Goal: Task Accomplishment & Management: Manage account settings

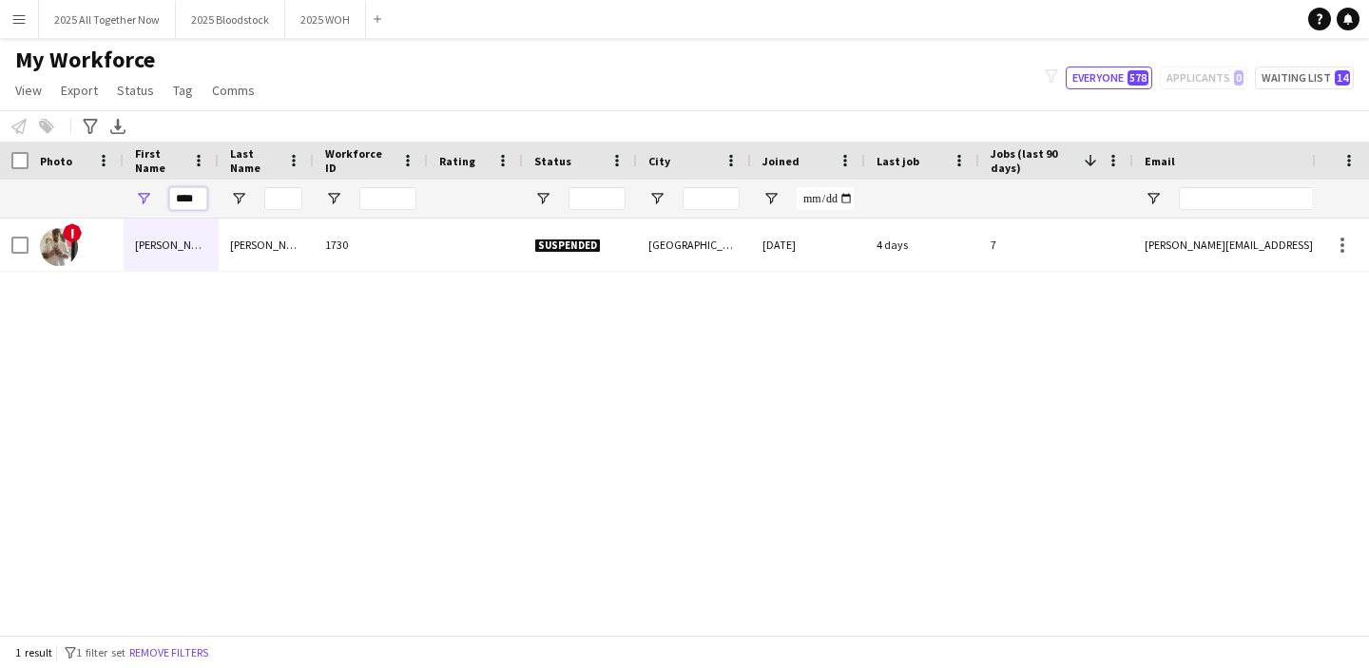
click at [199, 197] on input "****" at bounding box center [188, 198] width 38 height 23
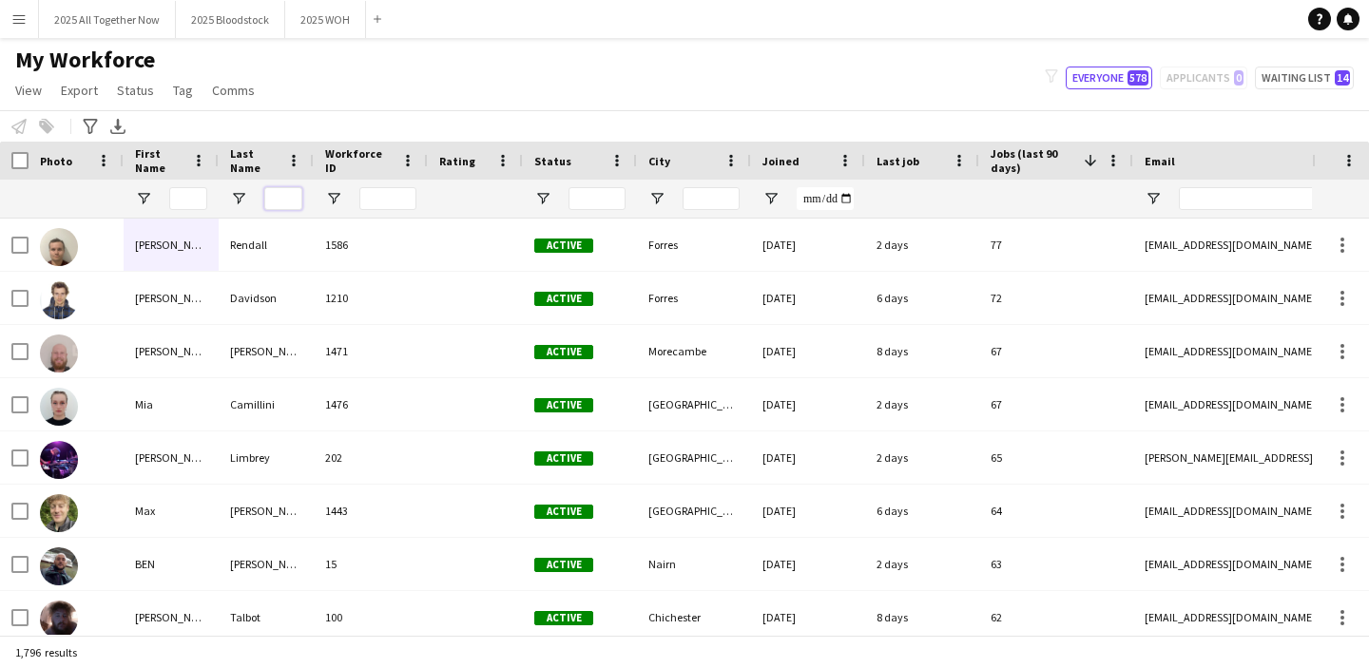
click at [285, 197] on input "Last Name Filter Input" at bounding box center [283, 198] width 38 height 23
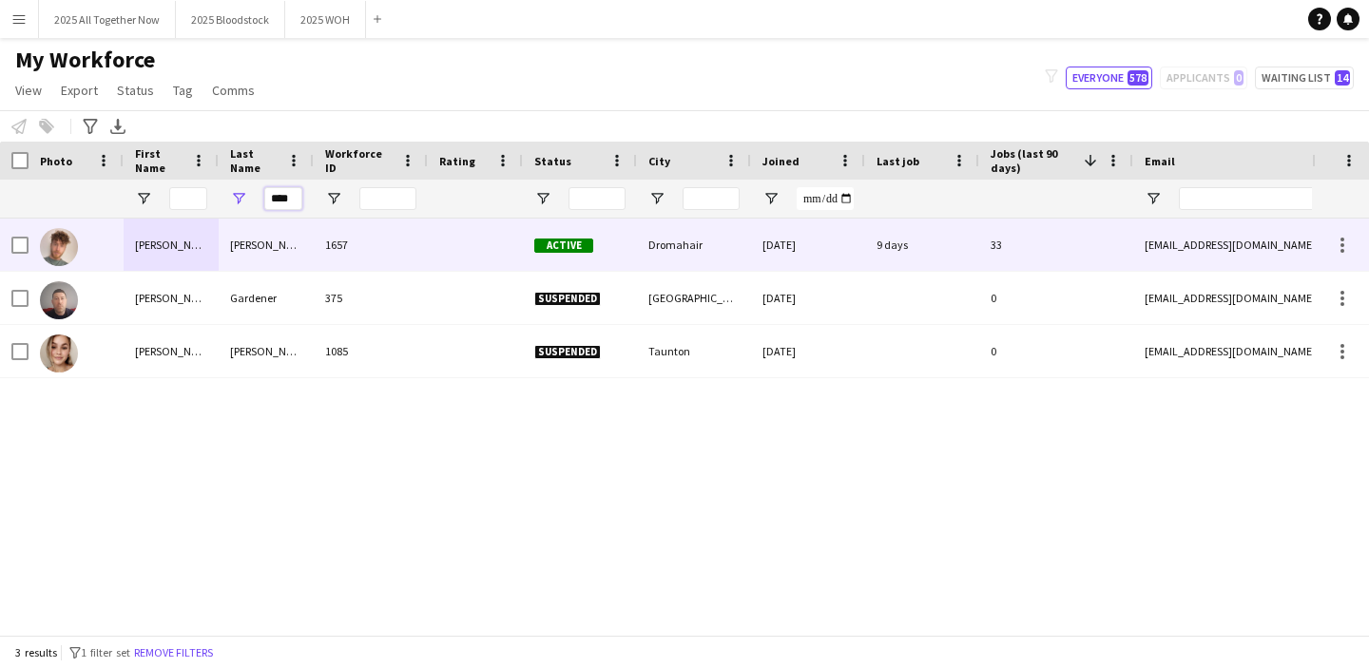
type input "****"
click at [267, 243] on div "[PERSON_NAME]" at bounding box center [266, 245] width 95 height 52
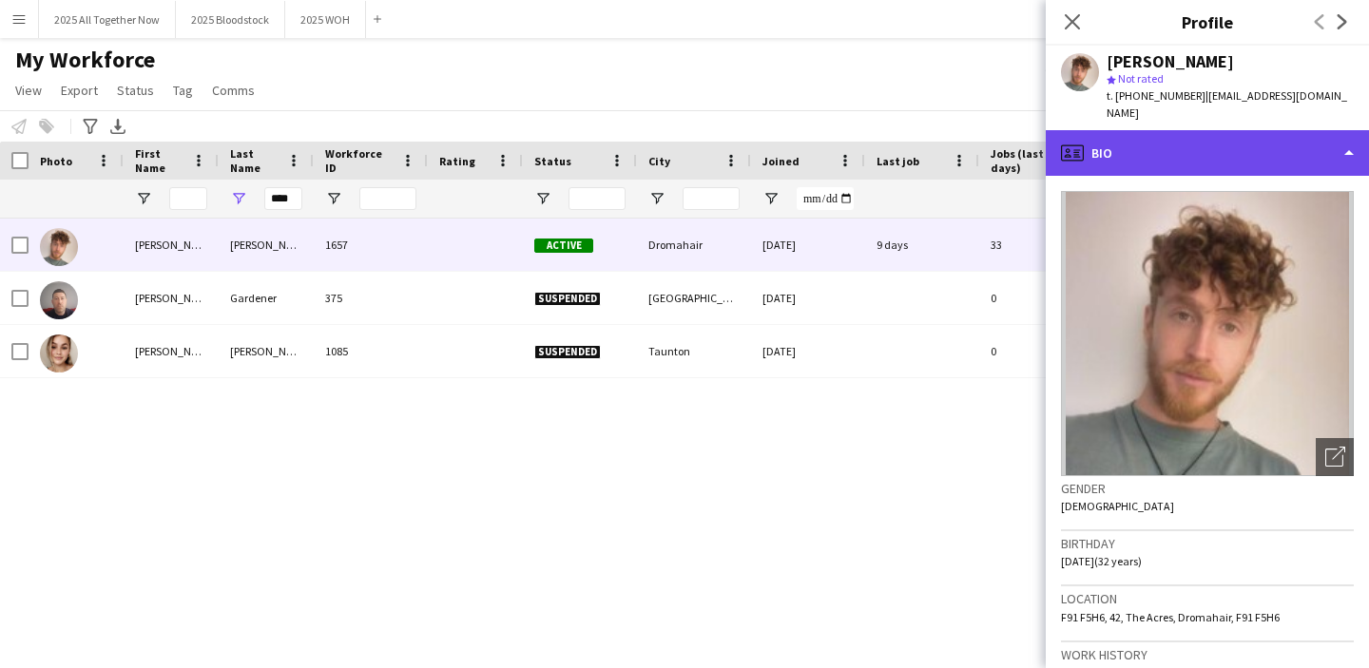
click at [1218, 131] on div "profile Bio" at bounding box center [1206, 153] width 323 height 46
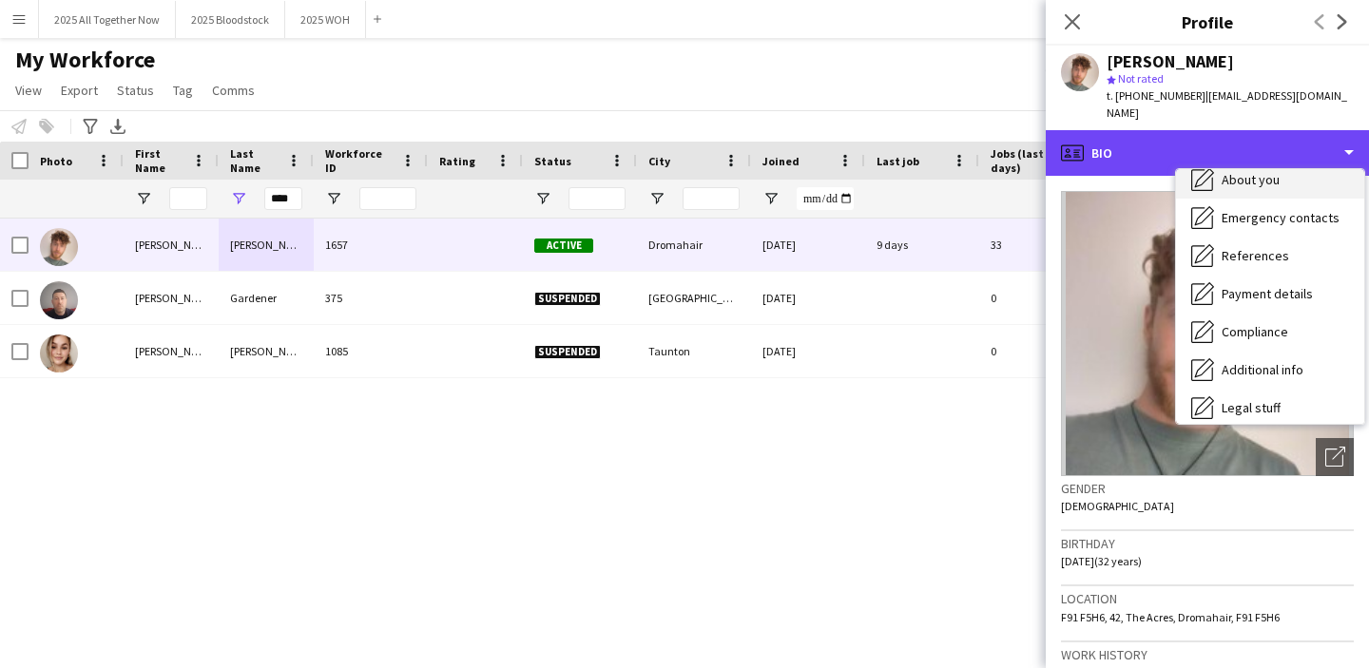
scroll to position [156, 0]
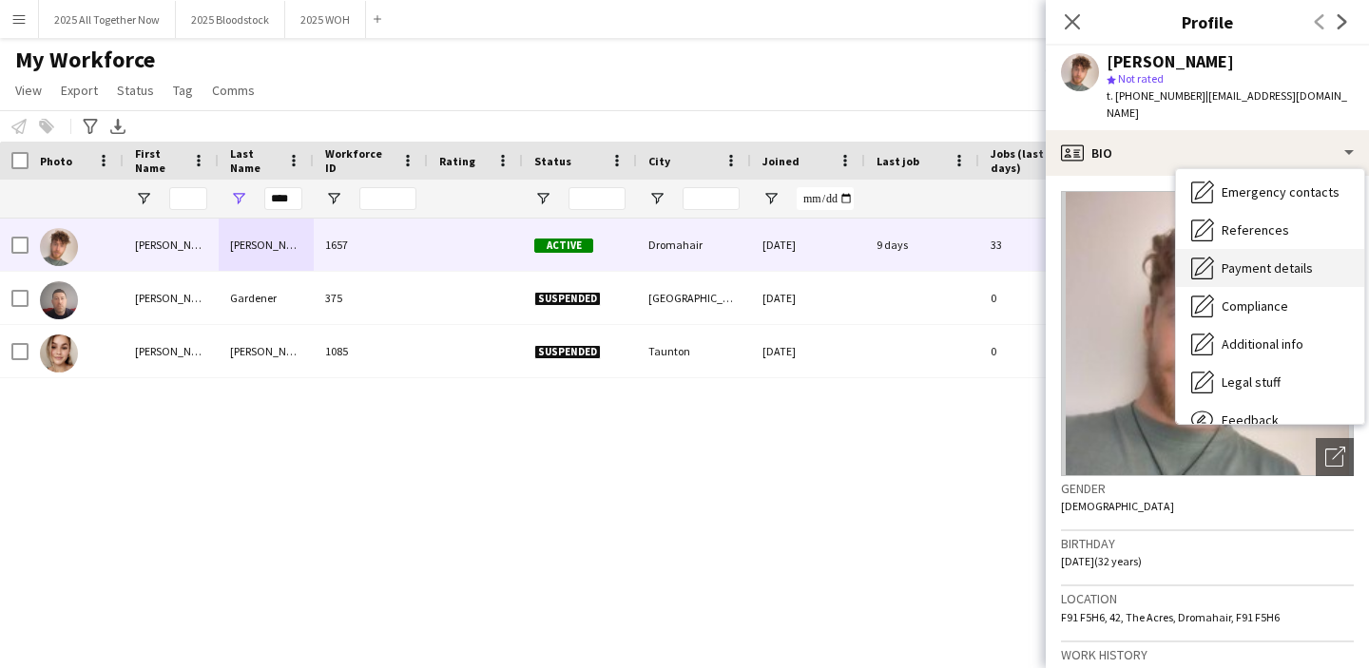
click at [1259, 249] on div "Payment details Payment details" at bounding box center [1270, 268] width 188 height 38
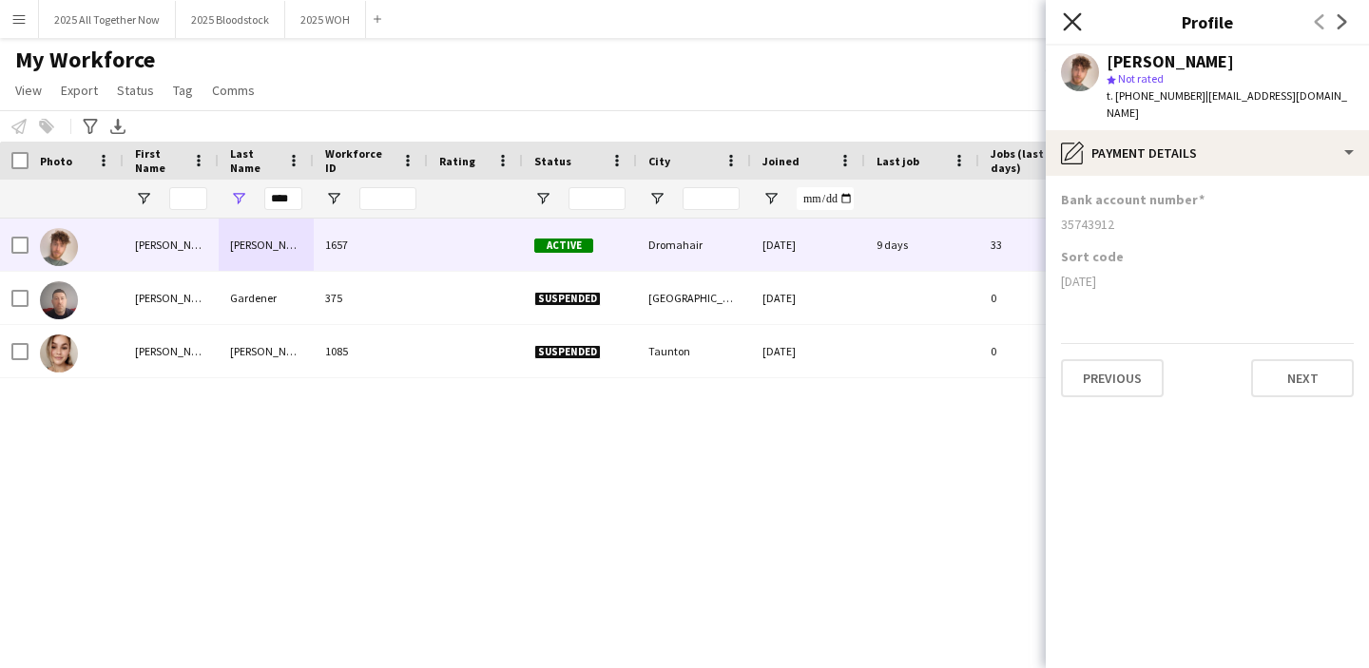
click at [1072, 18] on icon "Close pop-in" at bounding box center [1072, 21] width 18 height 18
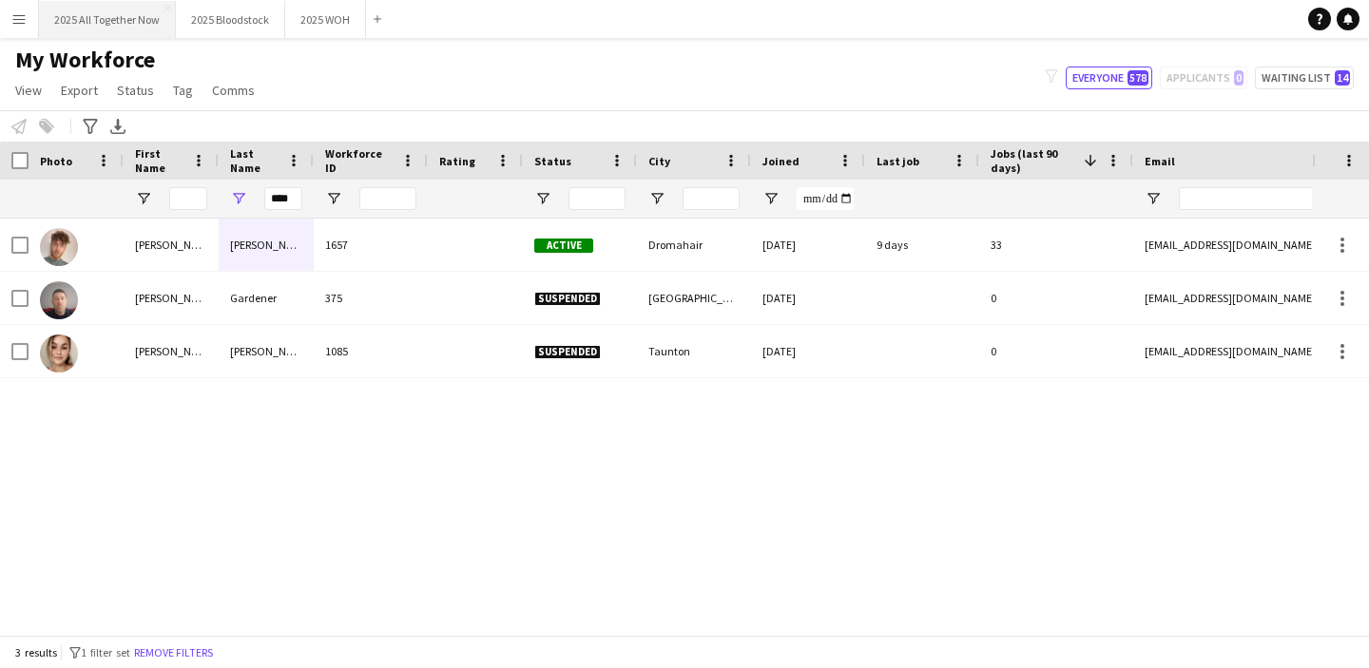
click at [111, 25] on button "2025 All Together Now Close" at bounding box center [107, 19] width 137 height 37
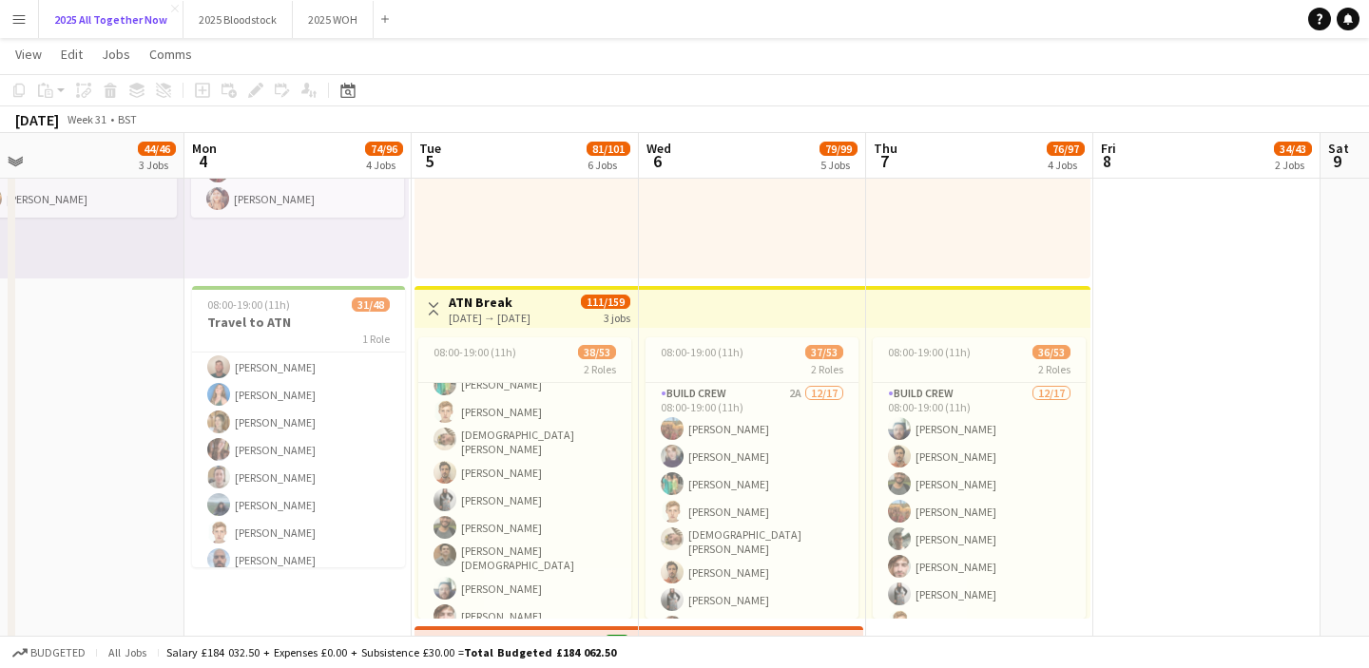
scroll to position [0, 739]
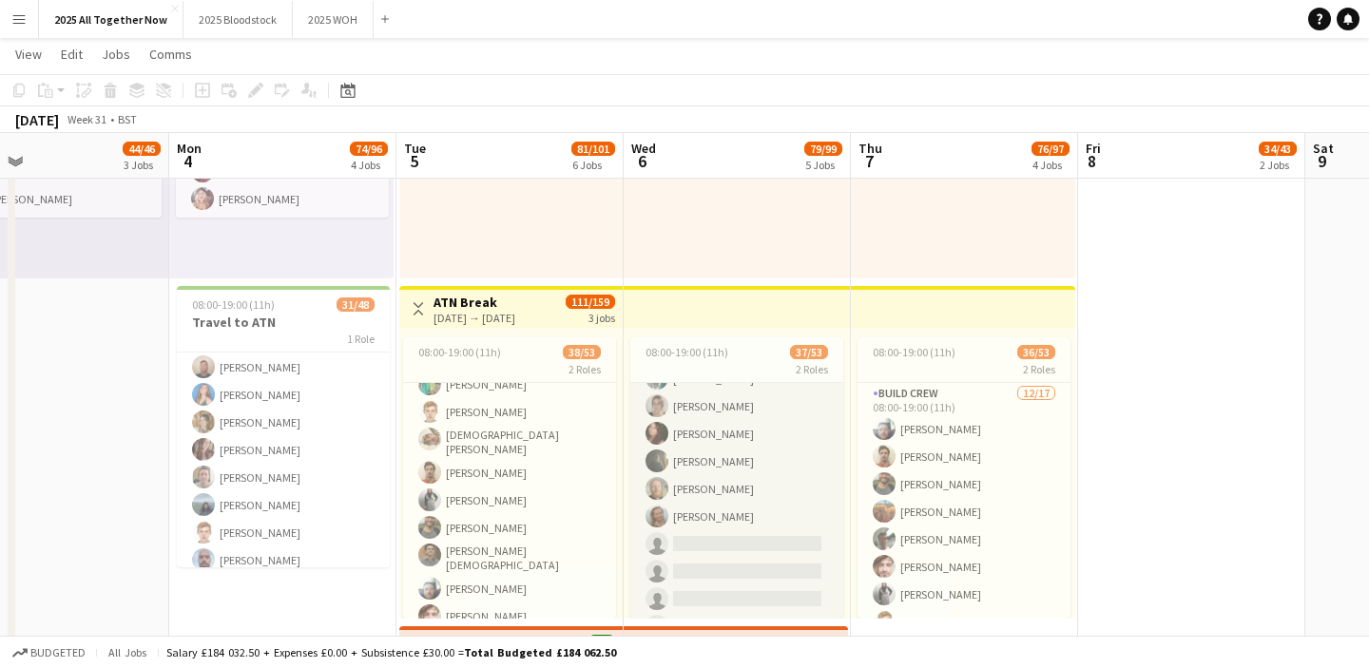
click at [680, 479] on app-card-role "New Build Crew 3A 25/36 08:00-19:00 (11h) [PERSON_NAME] [PERSON_NAME] [PERSON_N…" at bounding box center [736, 320] width 213 height 1035
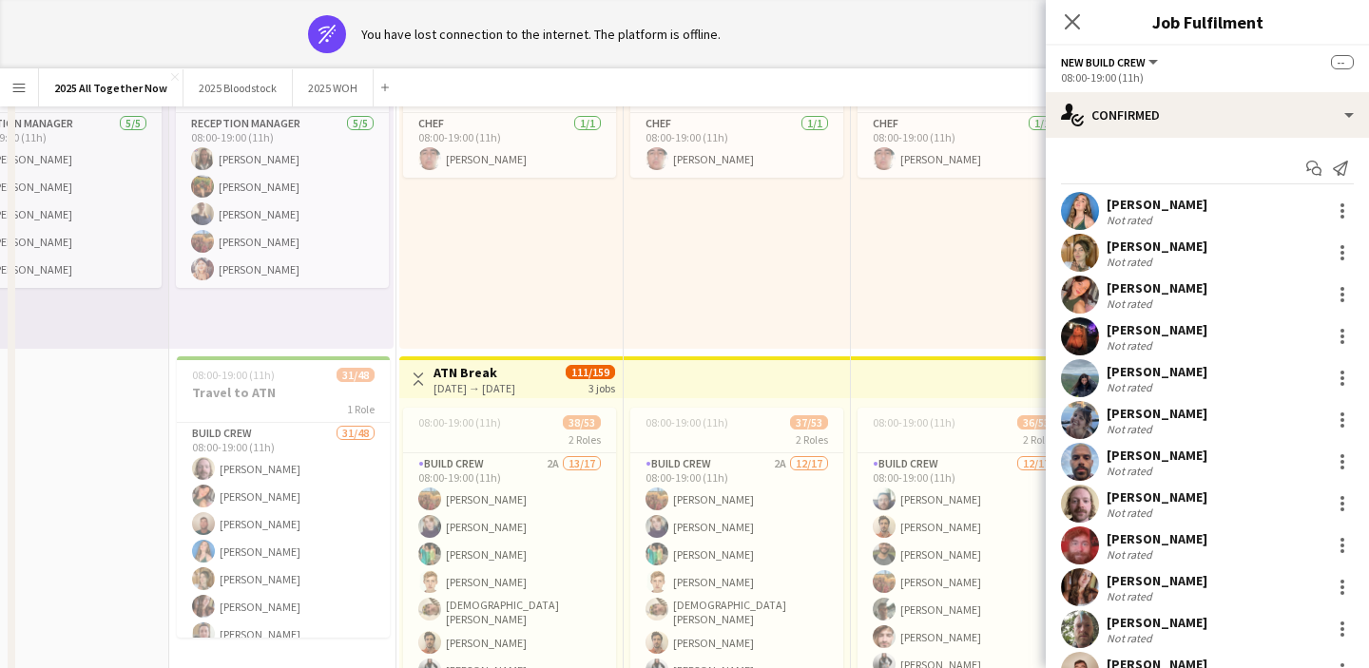
scroll to position [0, 0]
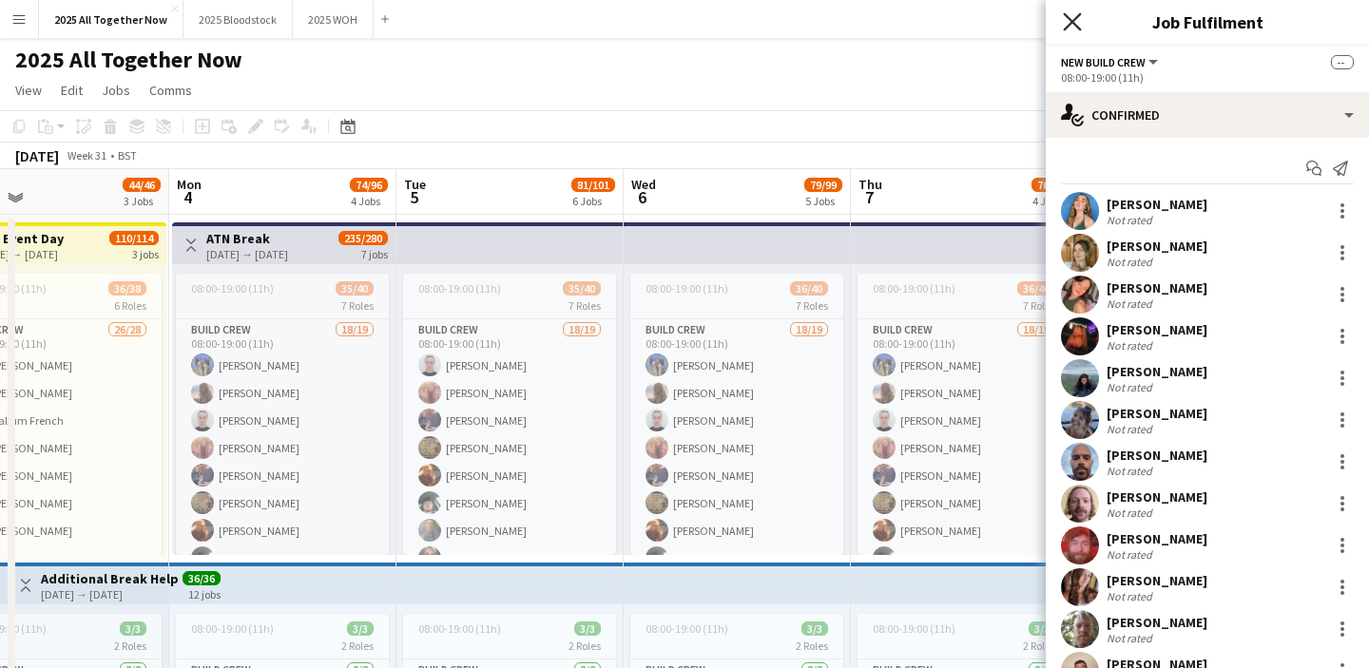
click at [1069, 19] on icon at bounding box center [1072, 21] width 18 height 18
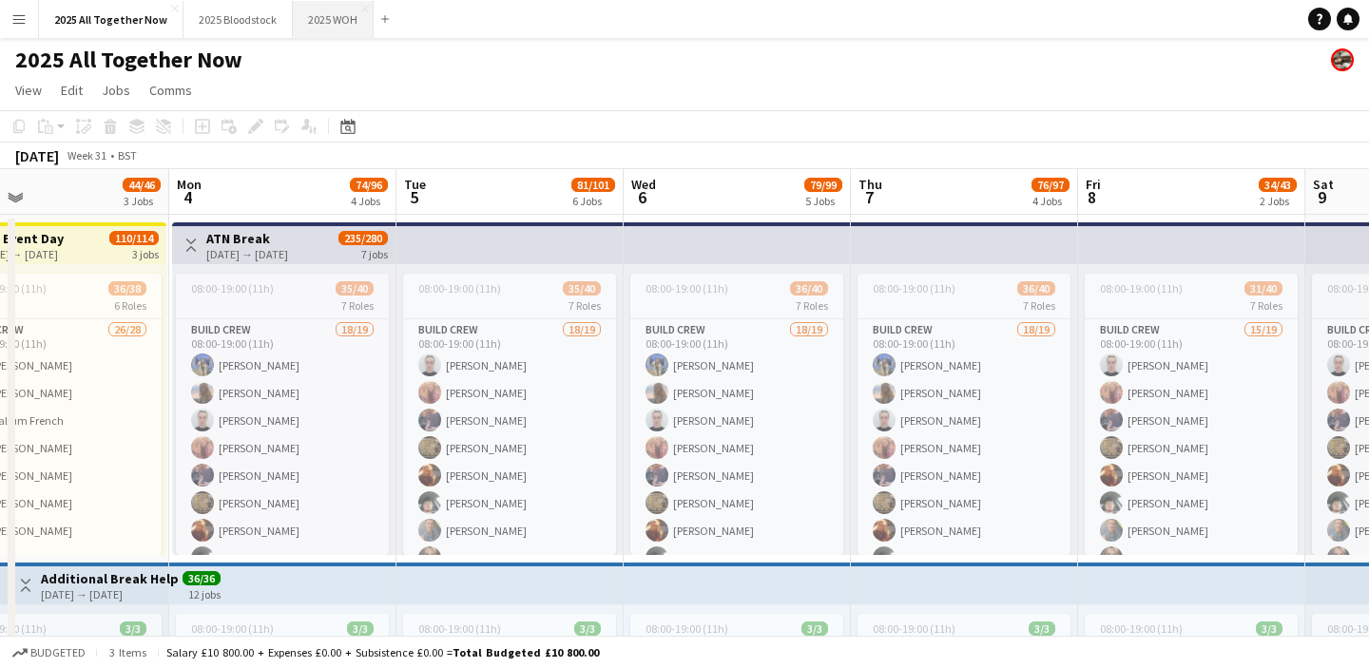
click at [334, 19] on button "2025 WOH Close" at bounding box center [333, 19] width 81 height 37
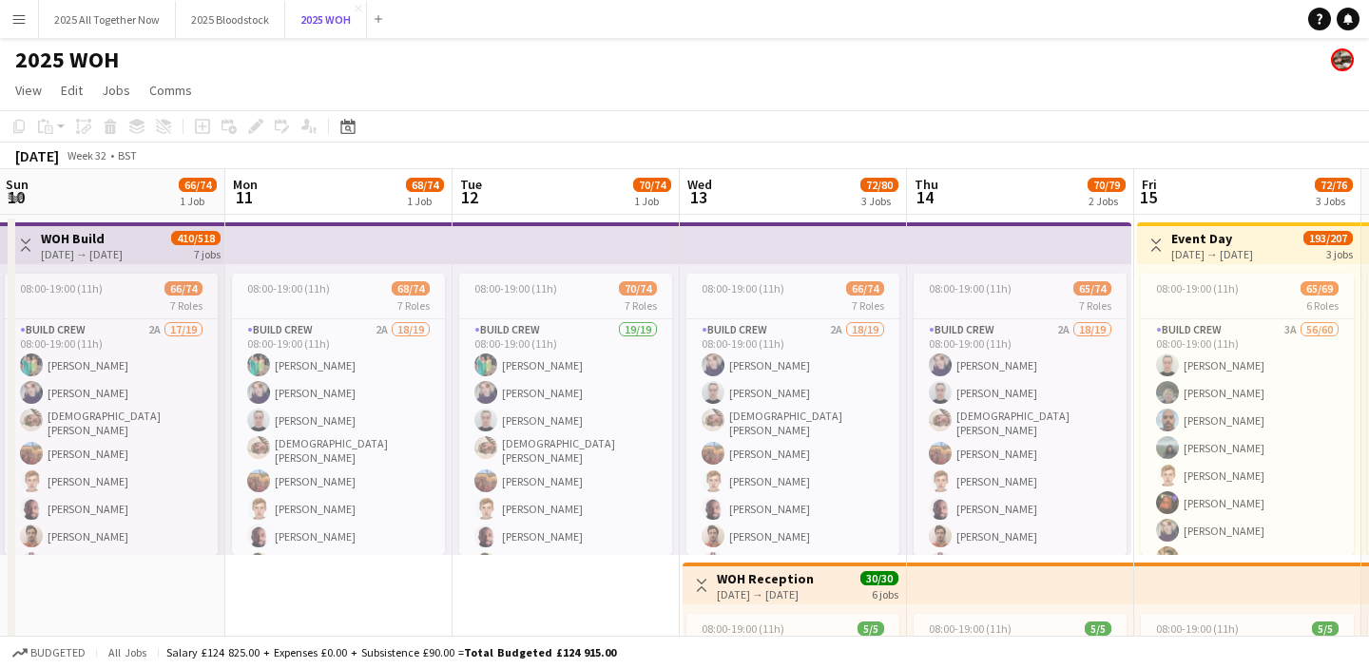
scroll to position [0, 942]
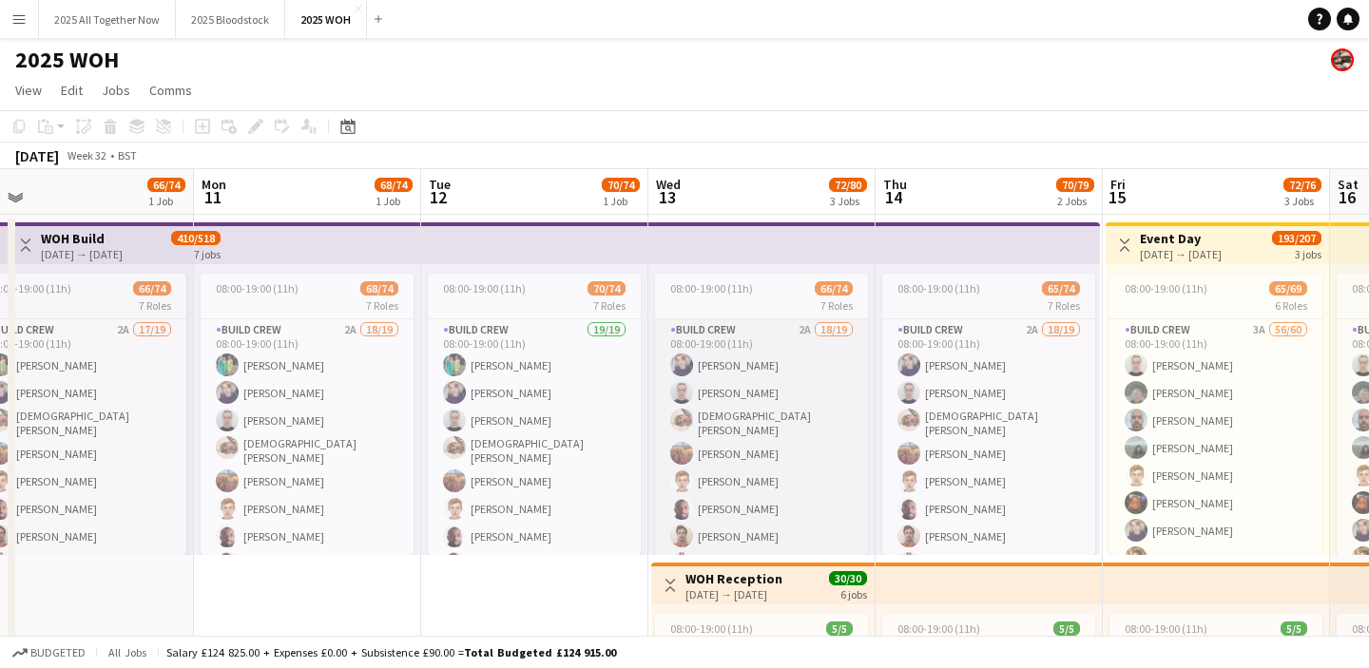
click at [774, 415] on app-card-role "Build Crew 2A 18/19 08:00-19:00 (11h) [PERSON_NAME] [PERSON_NAME] [PERSON_NAME]…" at bounding box center [761, 605] width 213 height 572
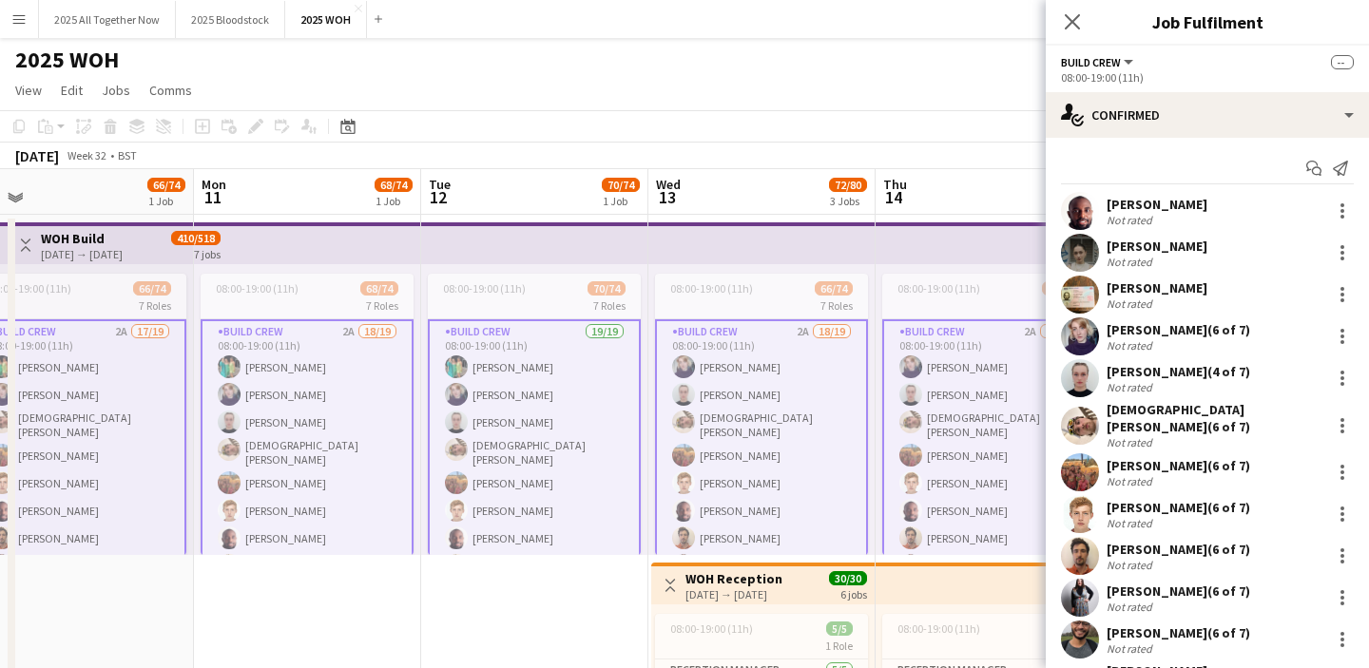
click at [774, 415] on app-card-role "Build Crew 2A 18/19 08:00-19:00 (11h) [PERSON_NAME] [PERSON_NAME] [PERSON_NAME]…" at bounding box center [761, 607] width 213 height 576
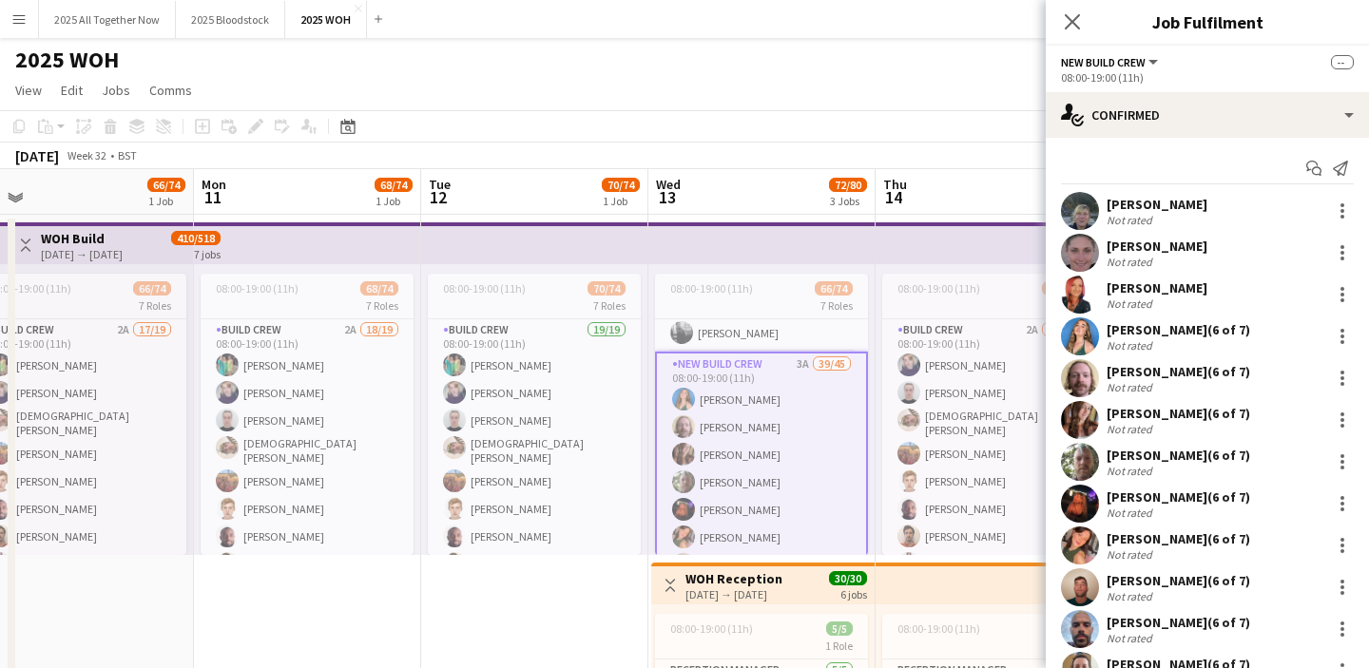
scroll to position [840, 0]
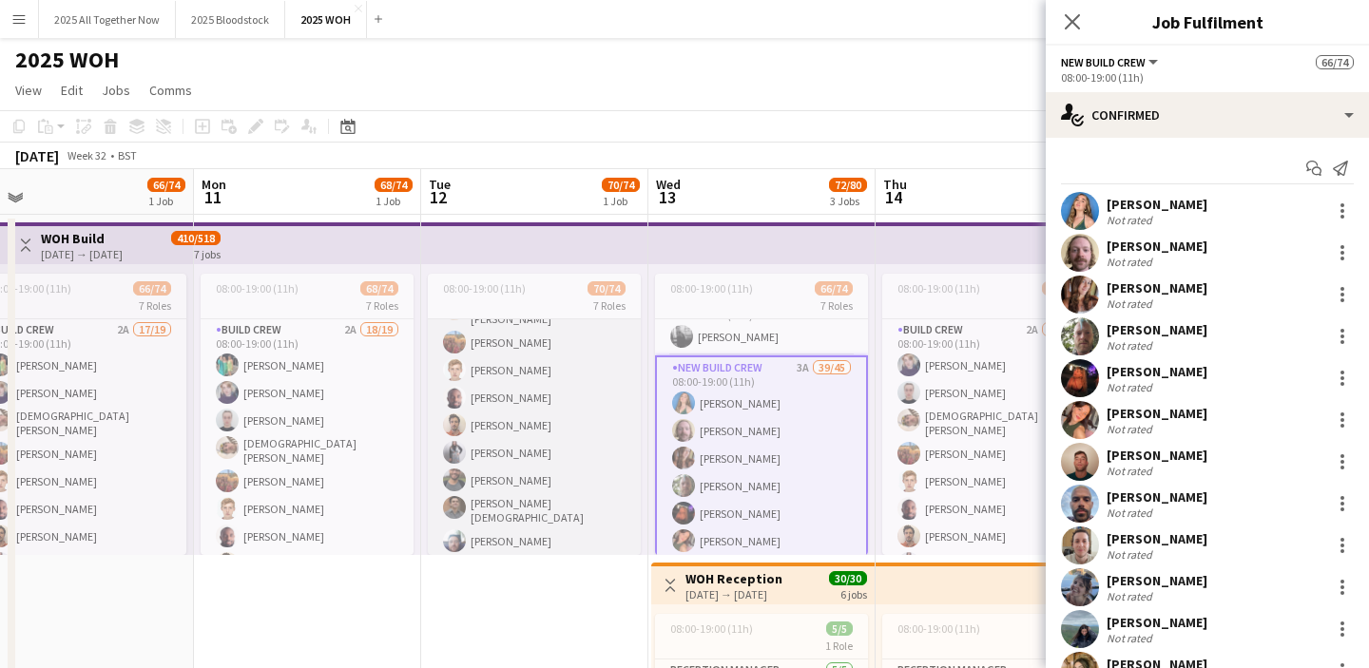
scroll to position [173, 0]
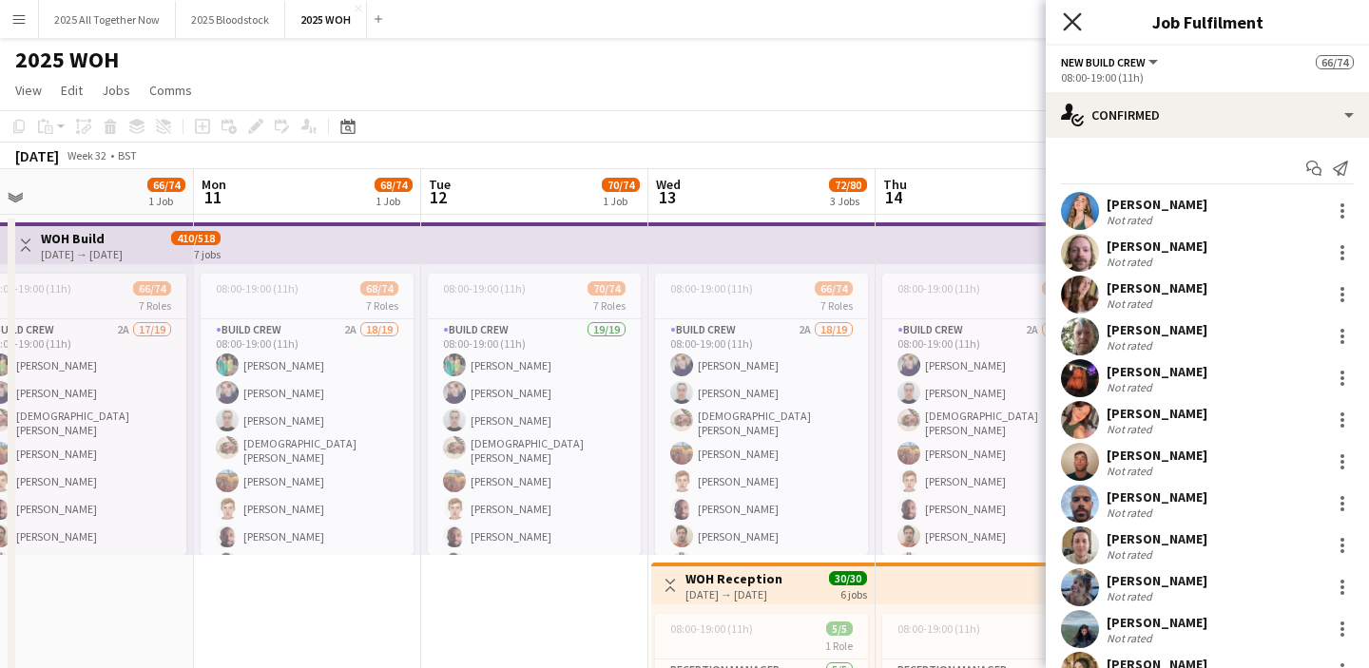
click at [1066, 25] on icon "Close pop-in" at bounding box center [1072, 21] width 18 height 18
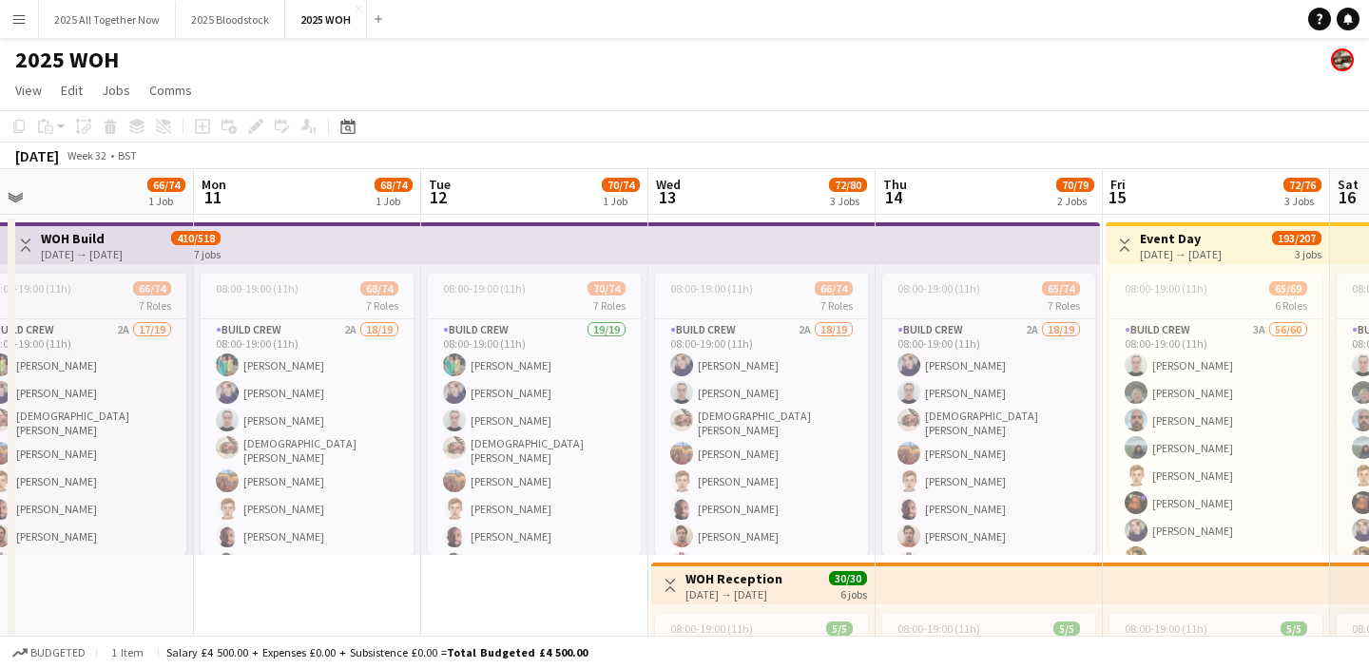
click at [22, 24] on app-icon "Menu" at bounding box center [18, 18] width 15 height 15
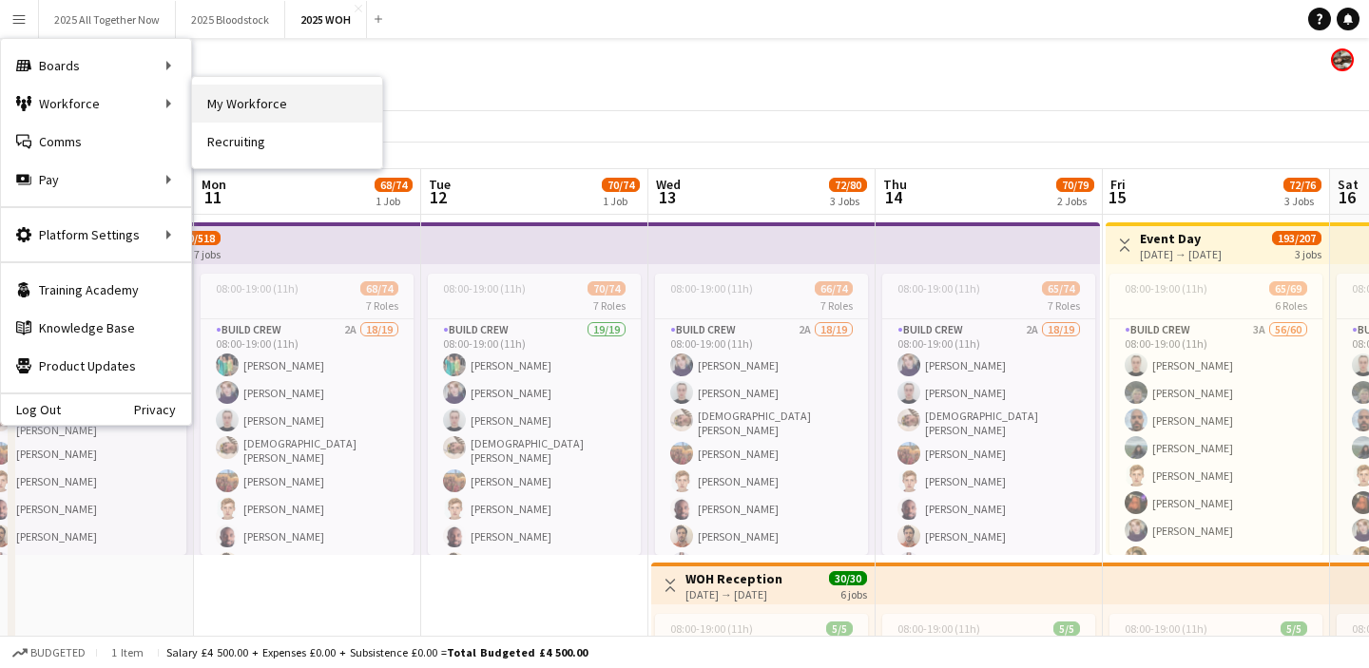
click at [227, 96] on link "My Workforce" at bounding box center [287, 104] width 190 height 38
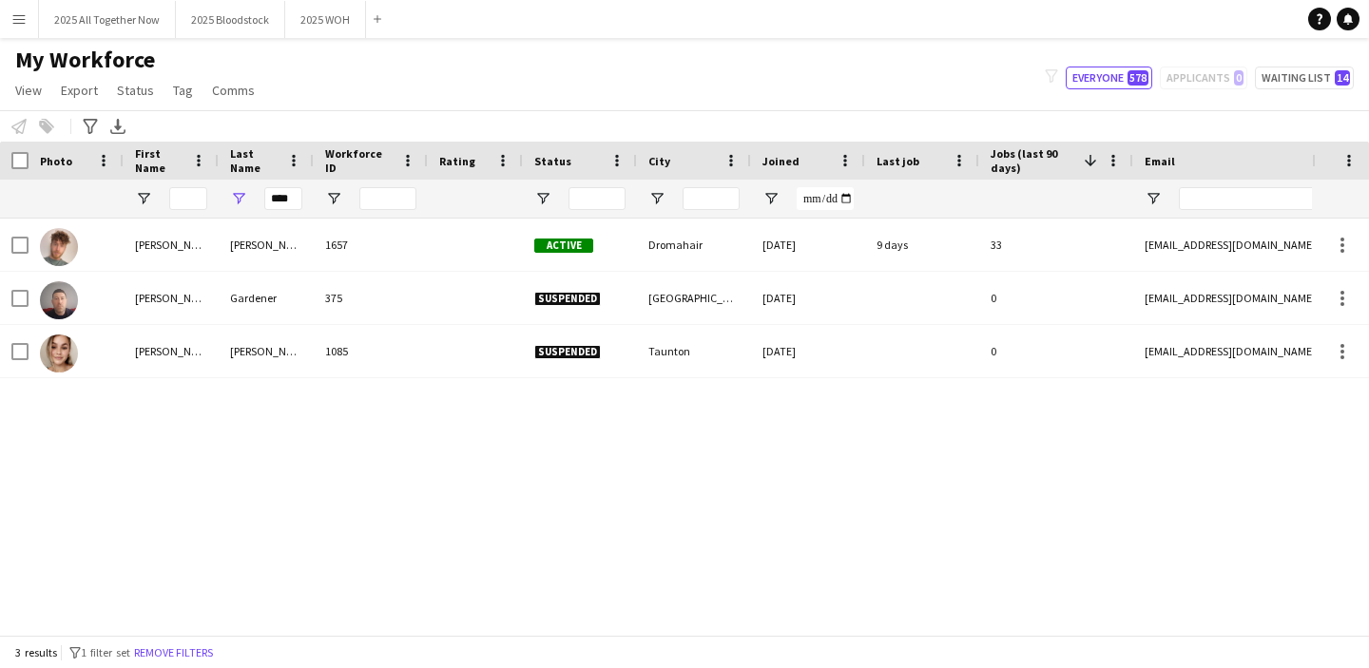
click at [302, 199] on div "****" at bounding box center [266, 199] width 95 height 38
click at [296, 198] on input "****" at bounding box center [283, 198] width 38 height 23
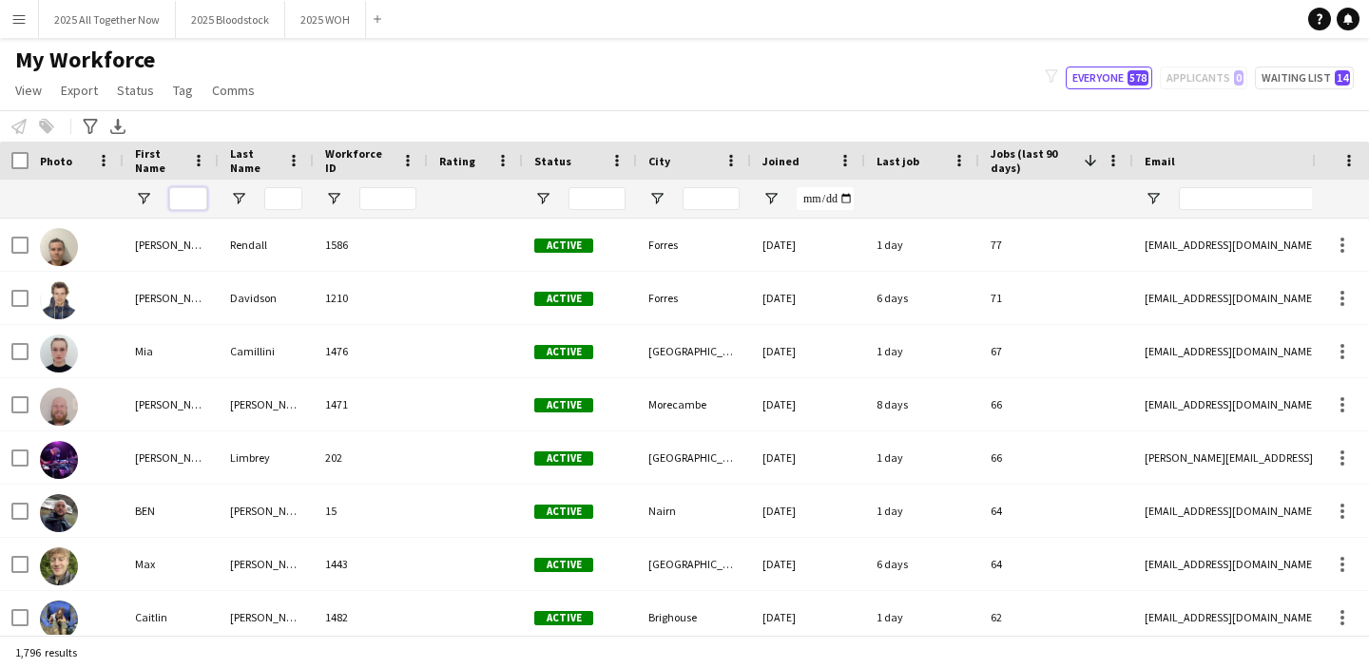
click at [196, 198] on input "First Name Filter Input" at bounding box center [188, 198] width 38 height 23
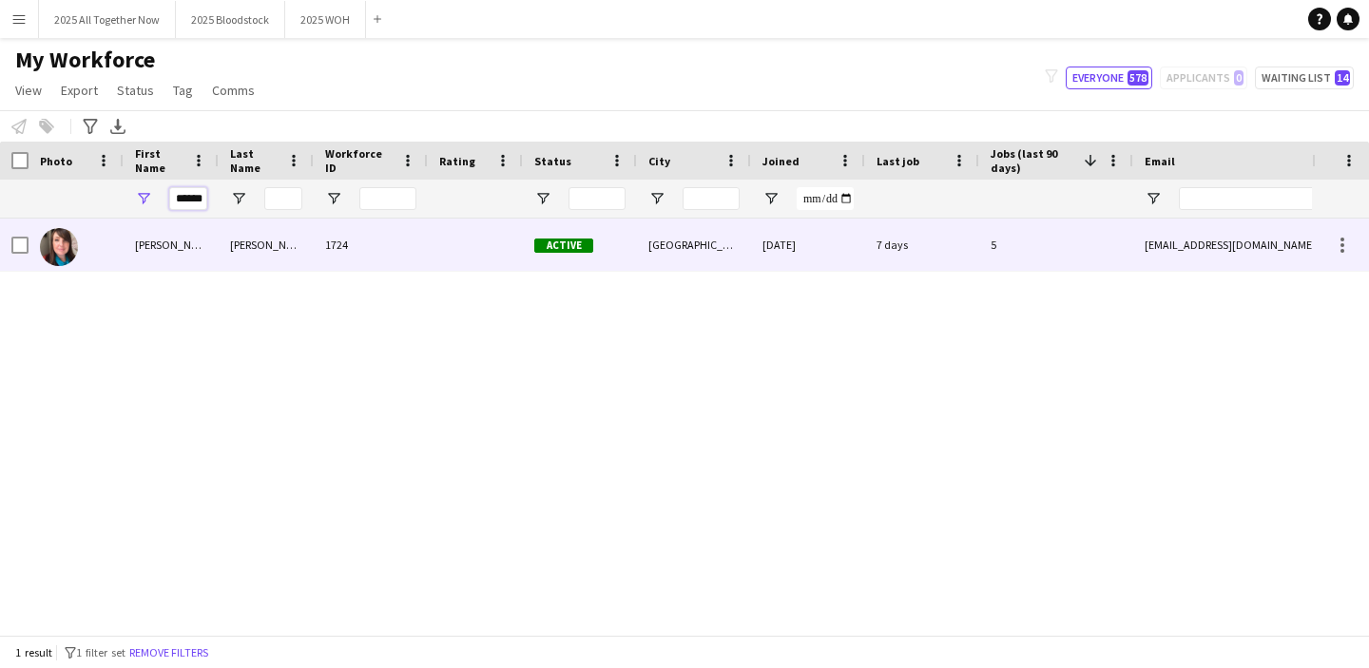
type input "******"
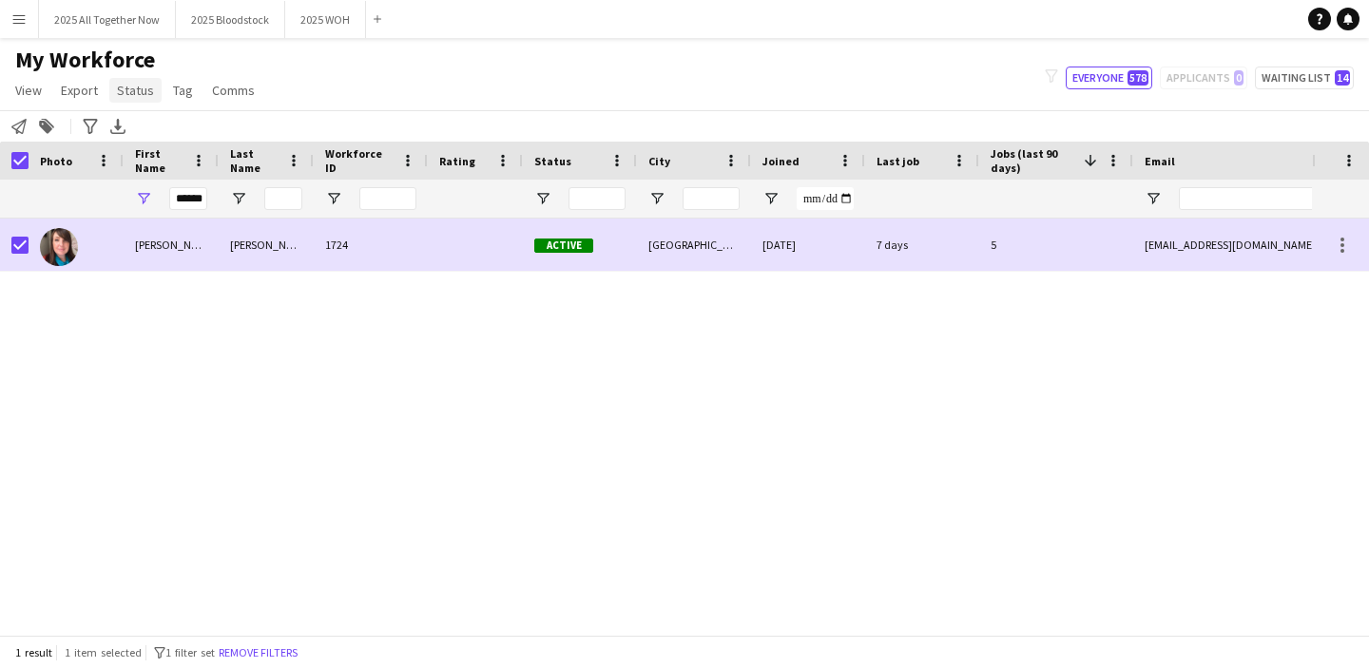
click at [138, 88] on span "Status" at bounding box center [135, 90] width 37 height 17
click at [144, 120] on link "Edit" at bounding box center [175, 131] width 133 height 40
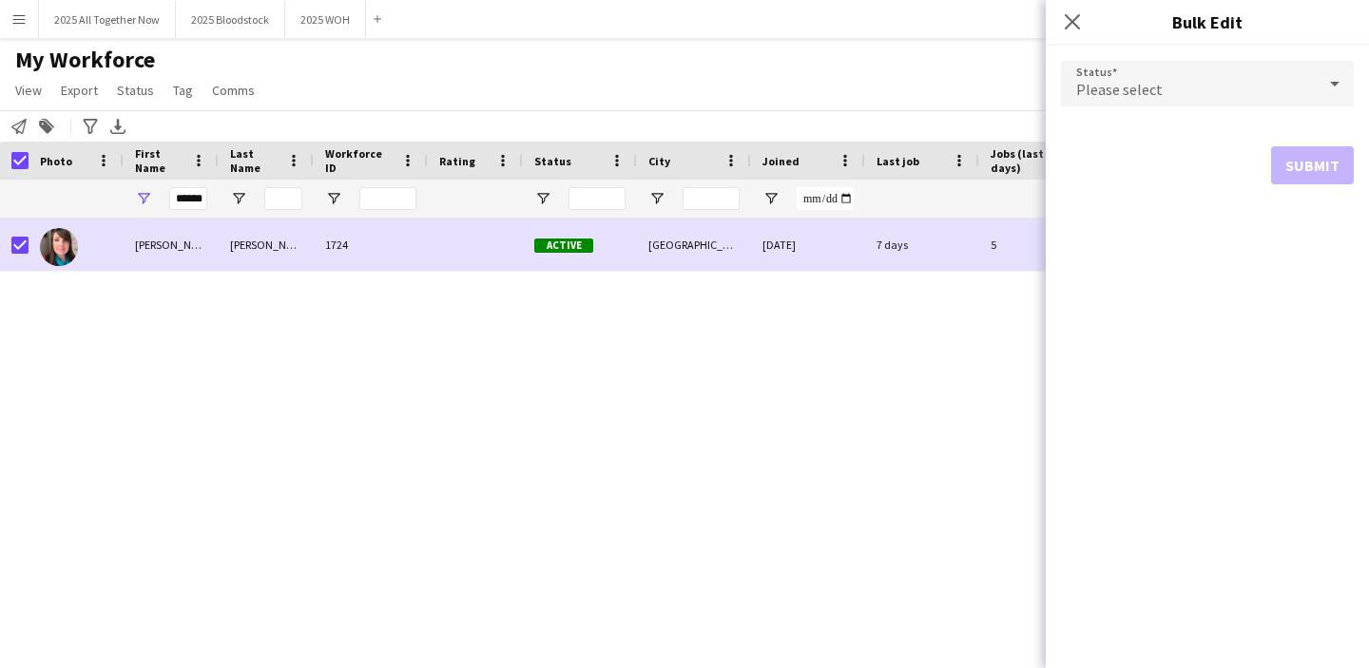
click at [1195, 86] on div "Please select" at bounding box center [1188, 84] width 255 height 46
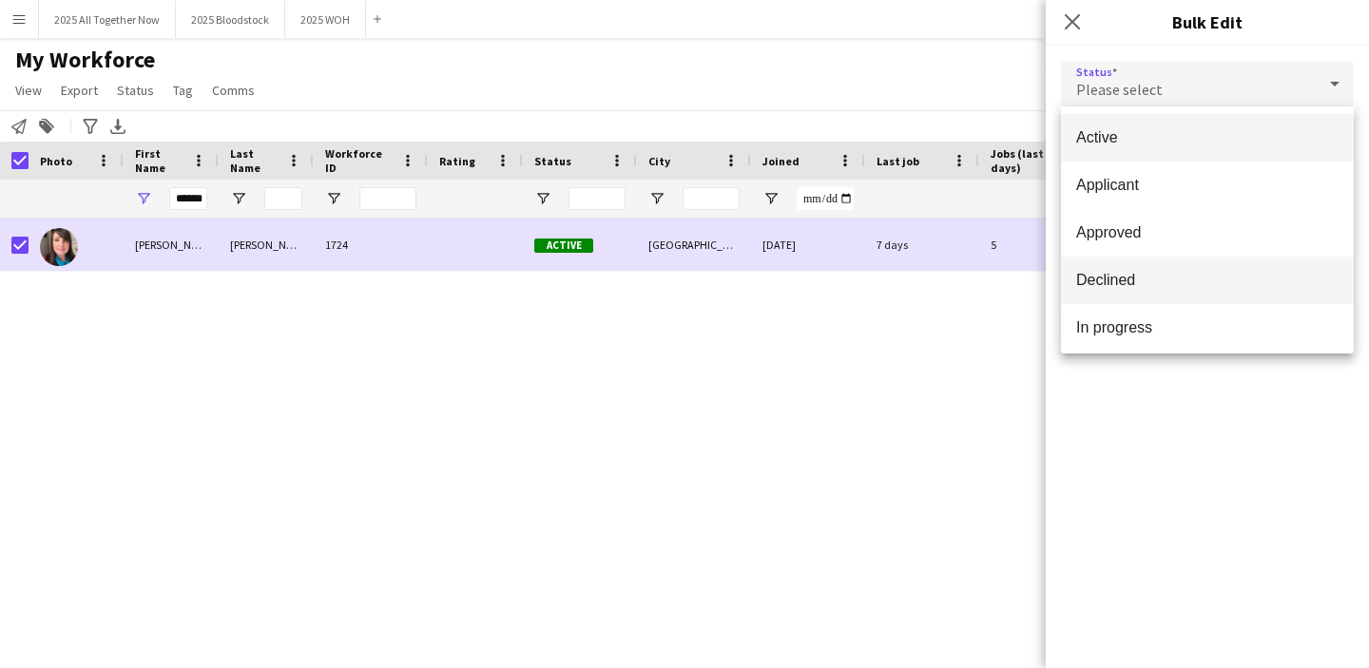
scroll to position [196, 0]
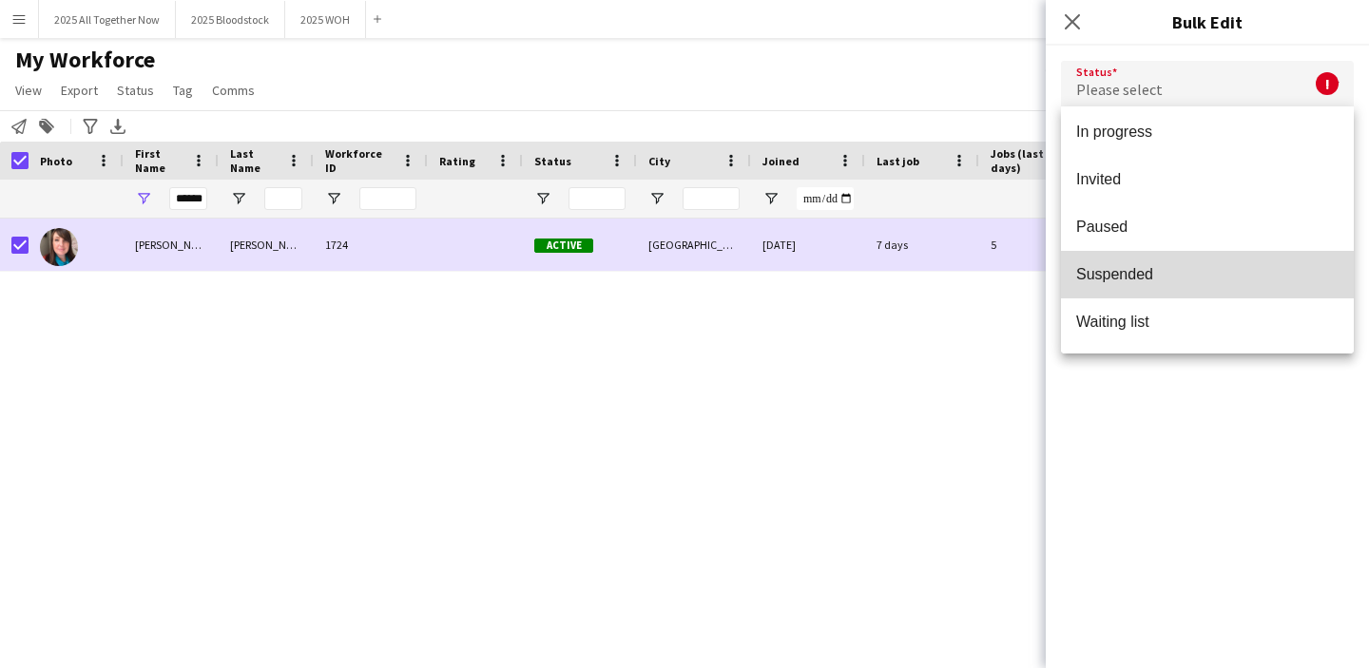
click at [1156, 288] on mat-option "Suspended" at bounding box center [1207, 275] width 293 height 48
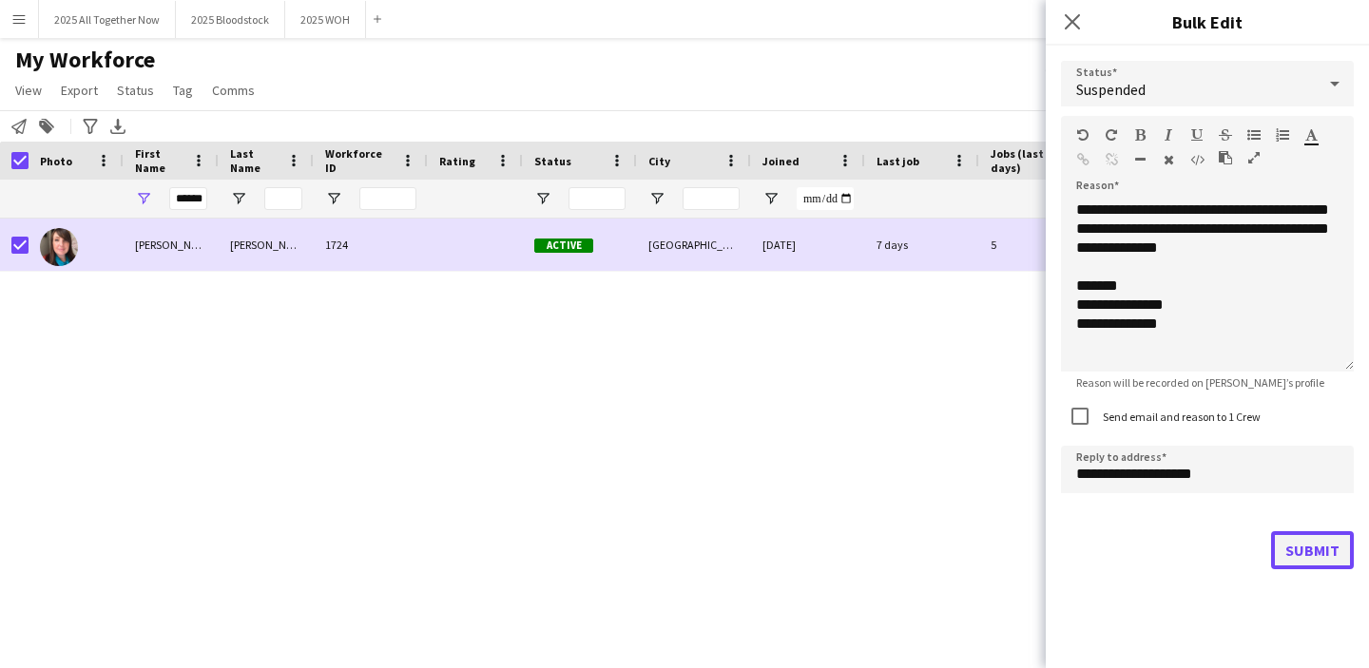
click at [1310, 539] on button "Submit" at bounding box center [1312, 550] width 83 height 38
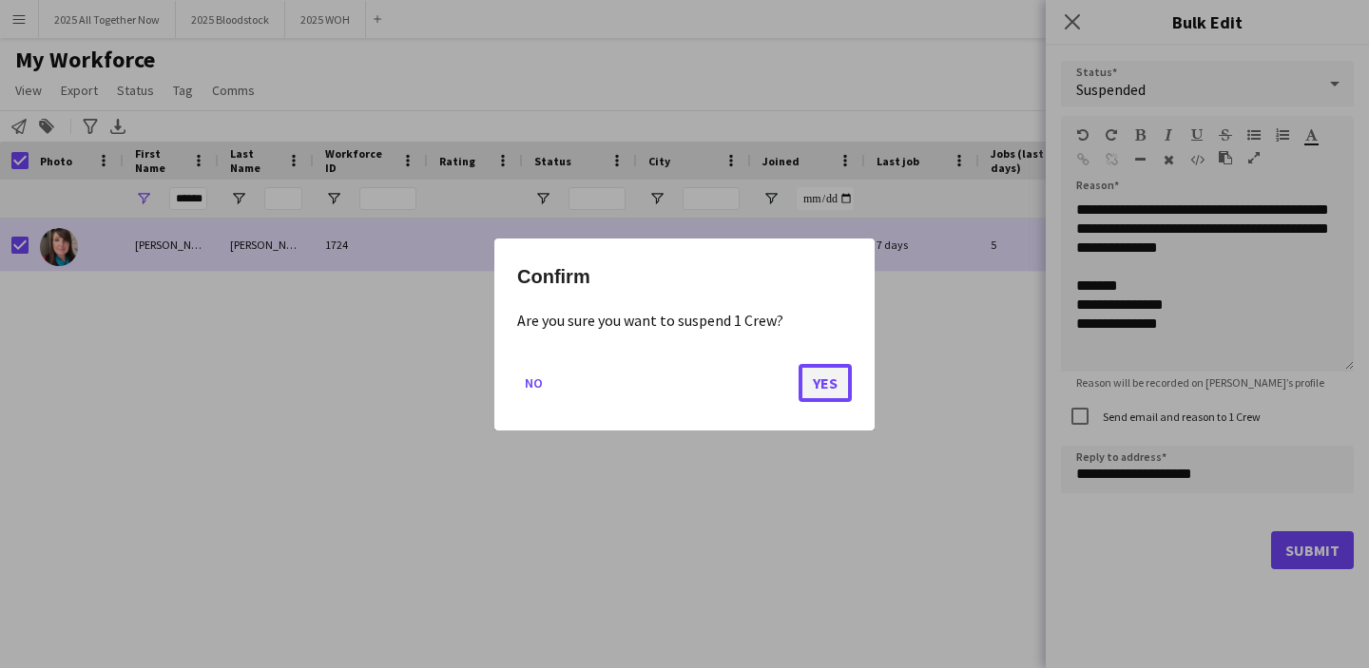
click at [834, 370] on button "Yes" at bounding box center [824, 382] width 53 height 38
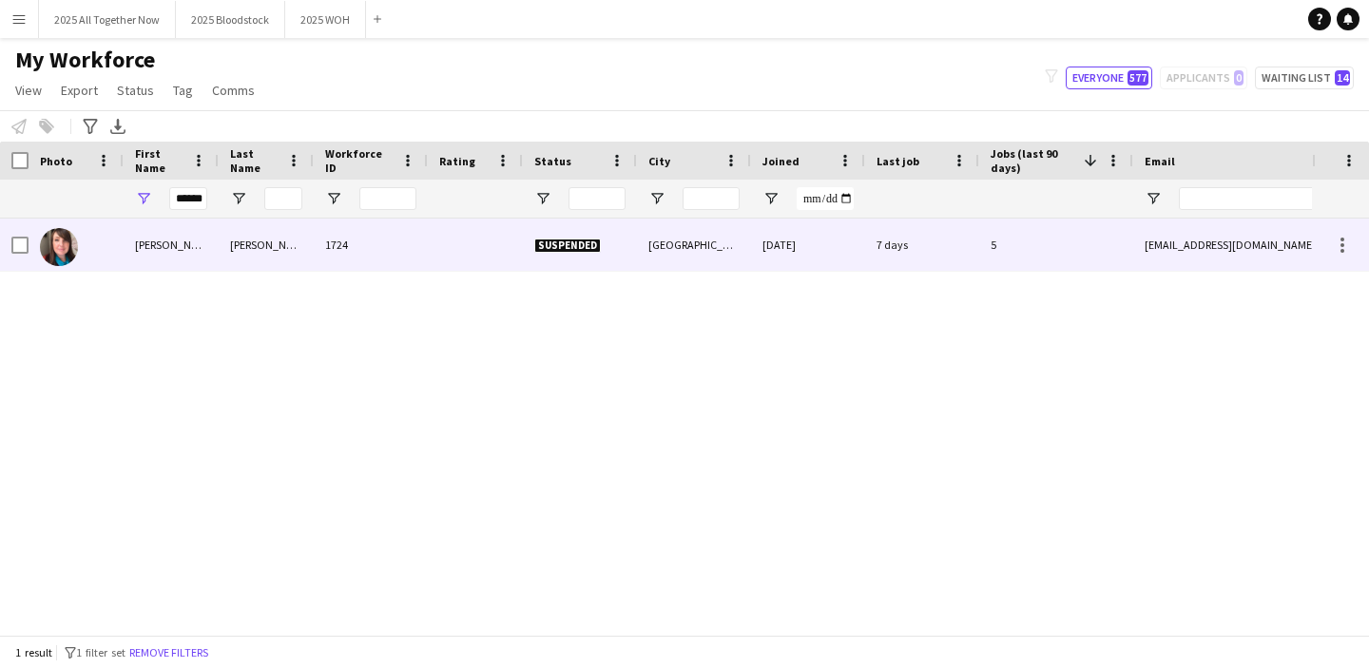
click at [102, 246] on div at bounding box center [76, 245] width 95 height 52
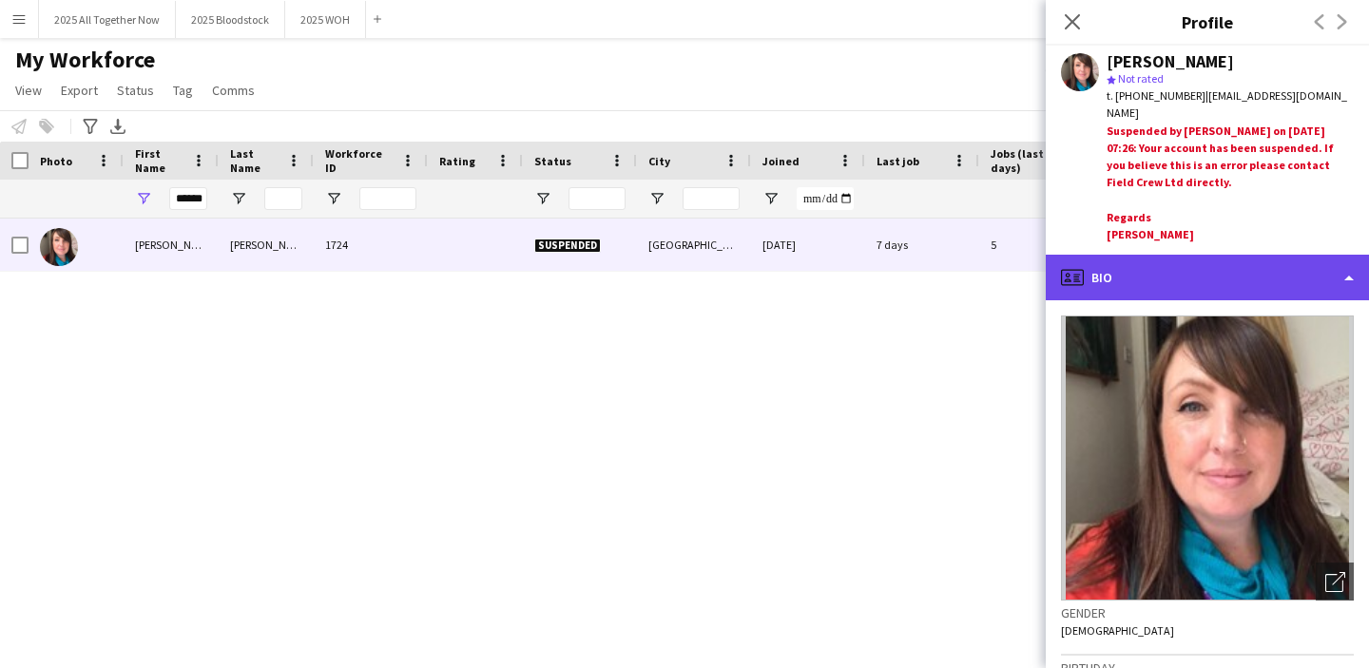
click at [1215, 277] on div "profile Bio" at bounding box center [1206, 278] width 323 height 46
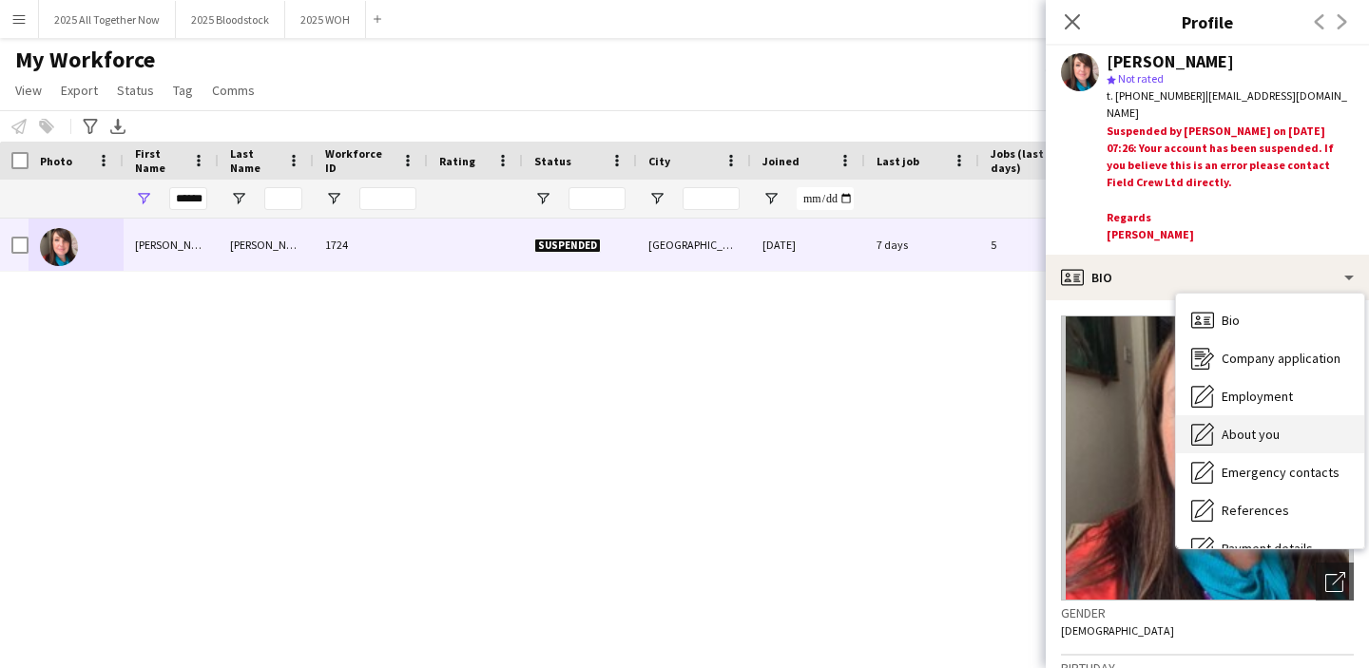
click at [1269, 426] on span "About you" at bounding box center [1250, 434] width 58 height 17
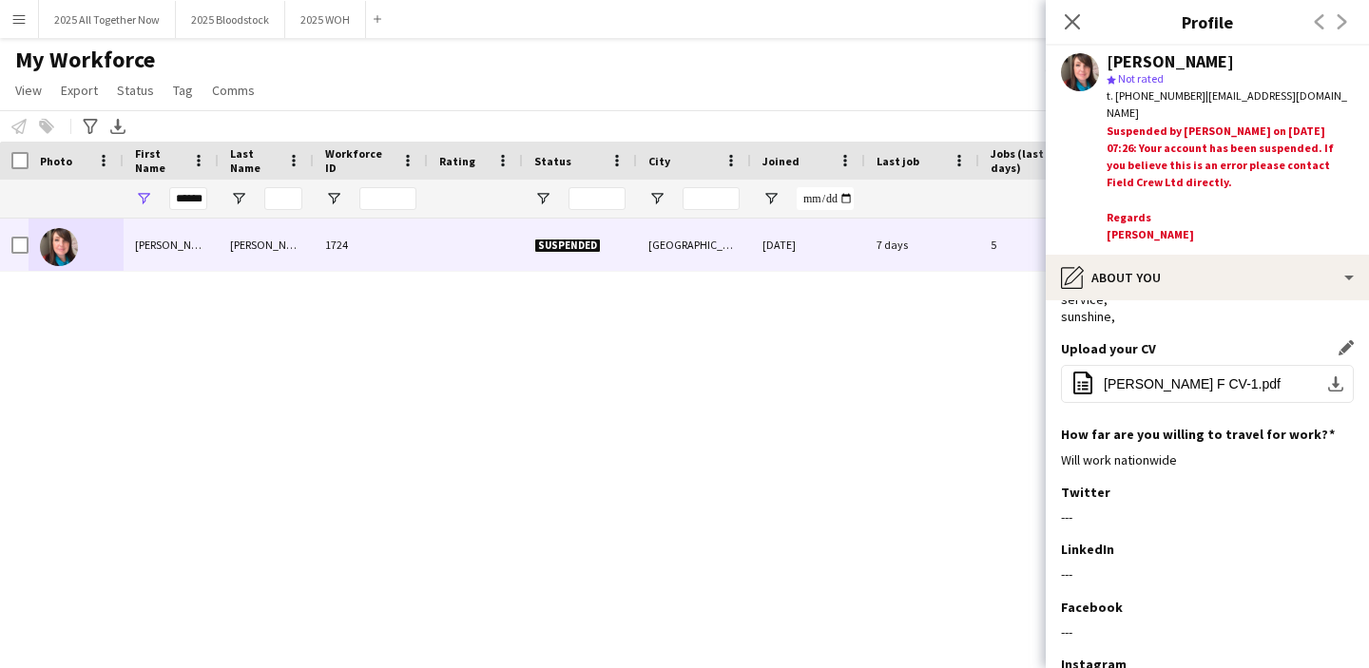
scroll to position [285, 0]
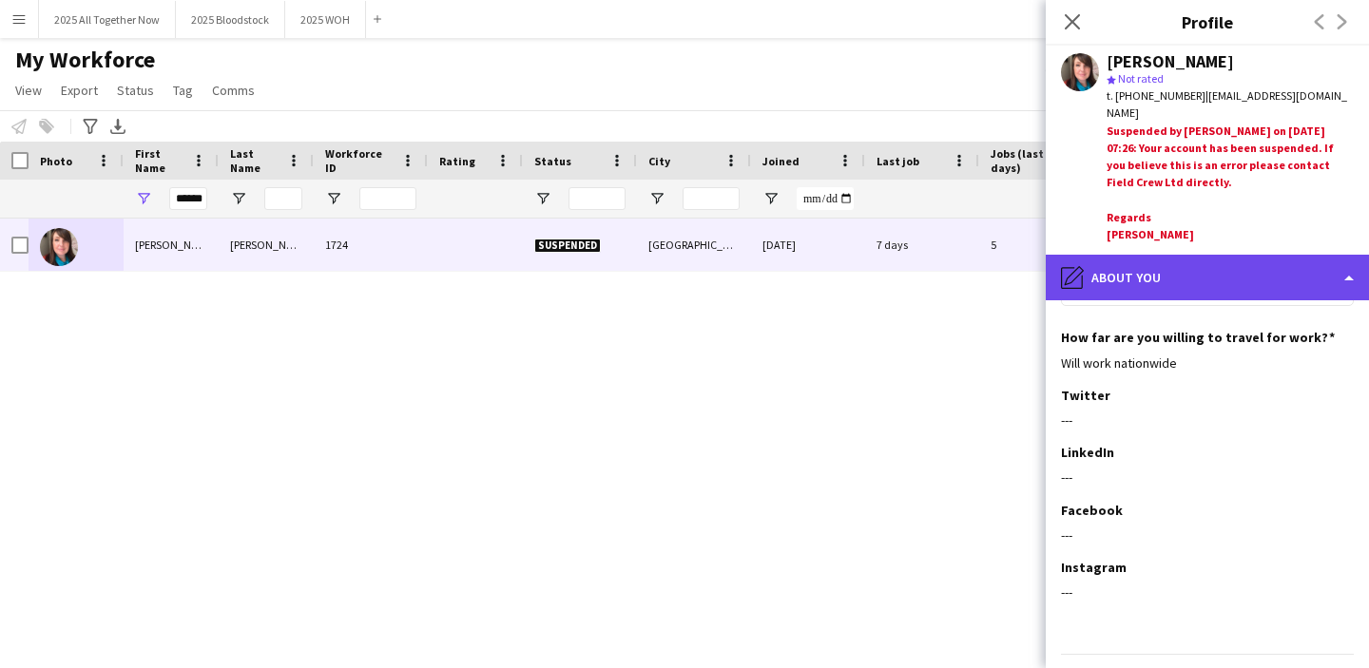
click at [1242, 277] on div "pencil4 About you" at bounding box center [1206, 278] width 323 height 46
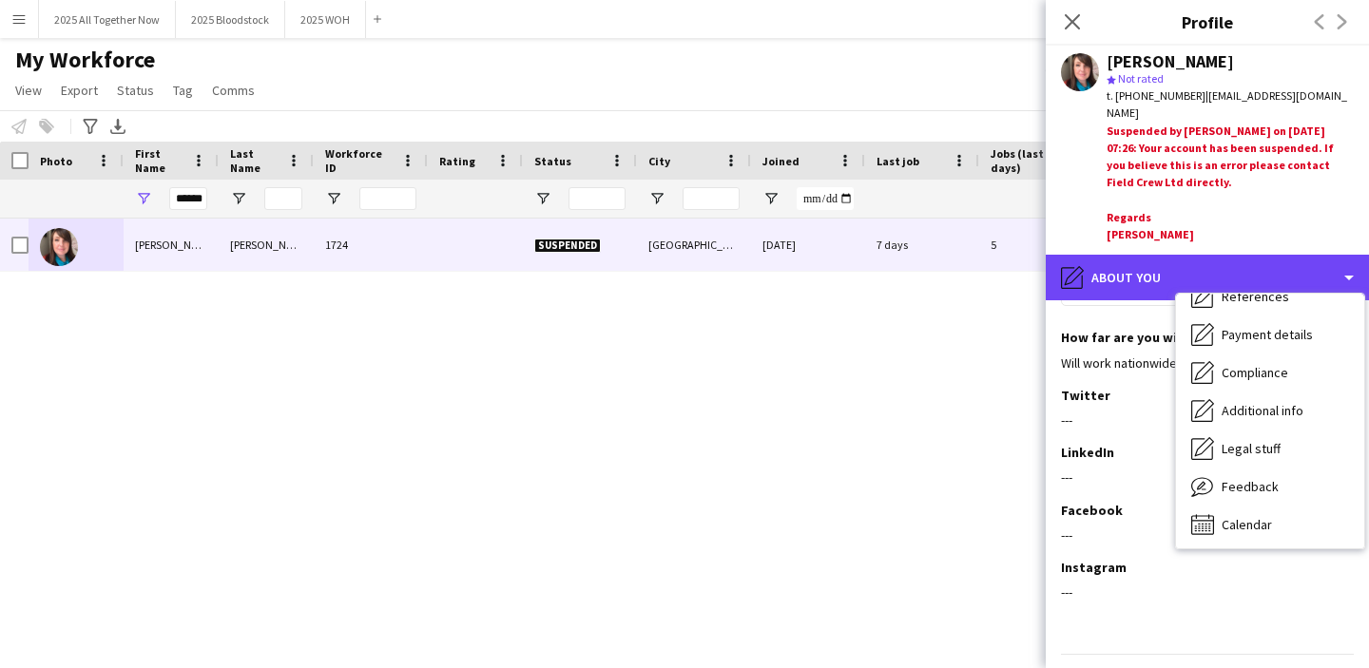
scroll to position [217, 0]
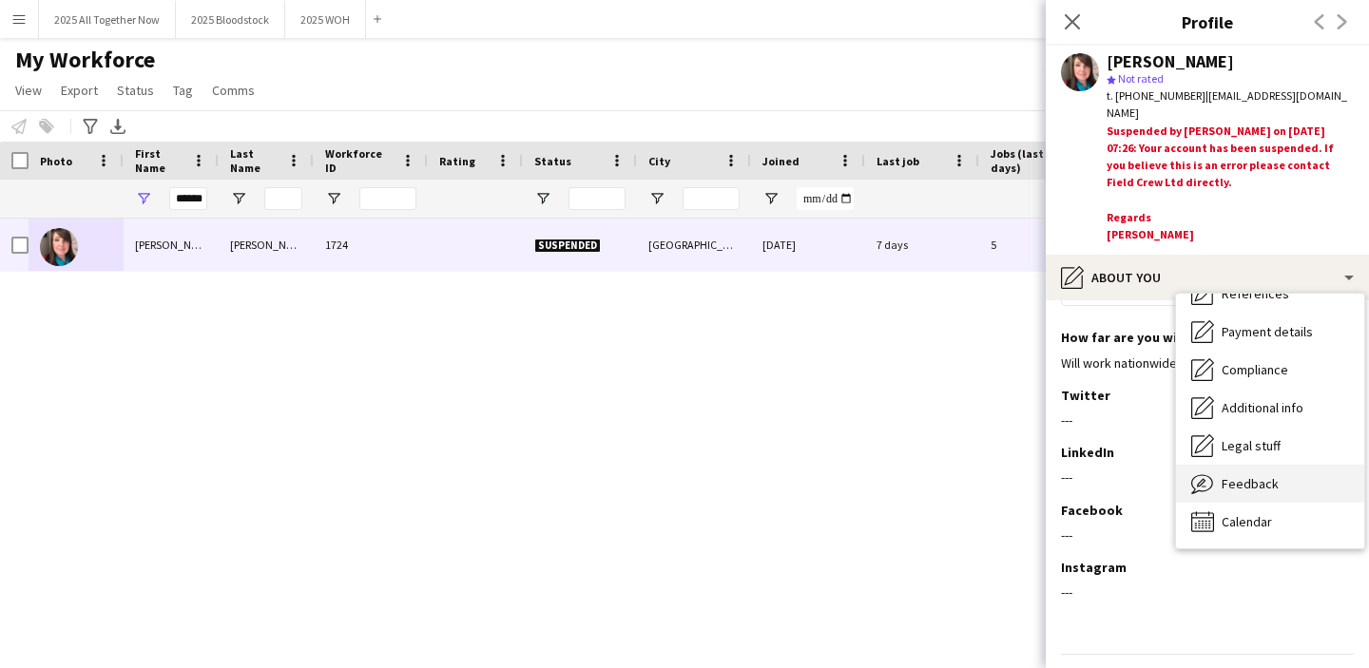
click at [1252, 480] on span "Feedback" at bounding box center [1249, 483] width 57 height 17
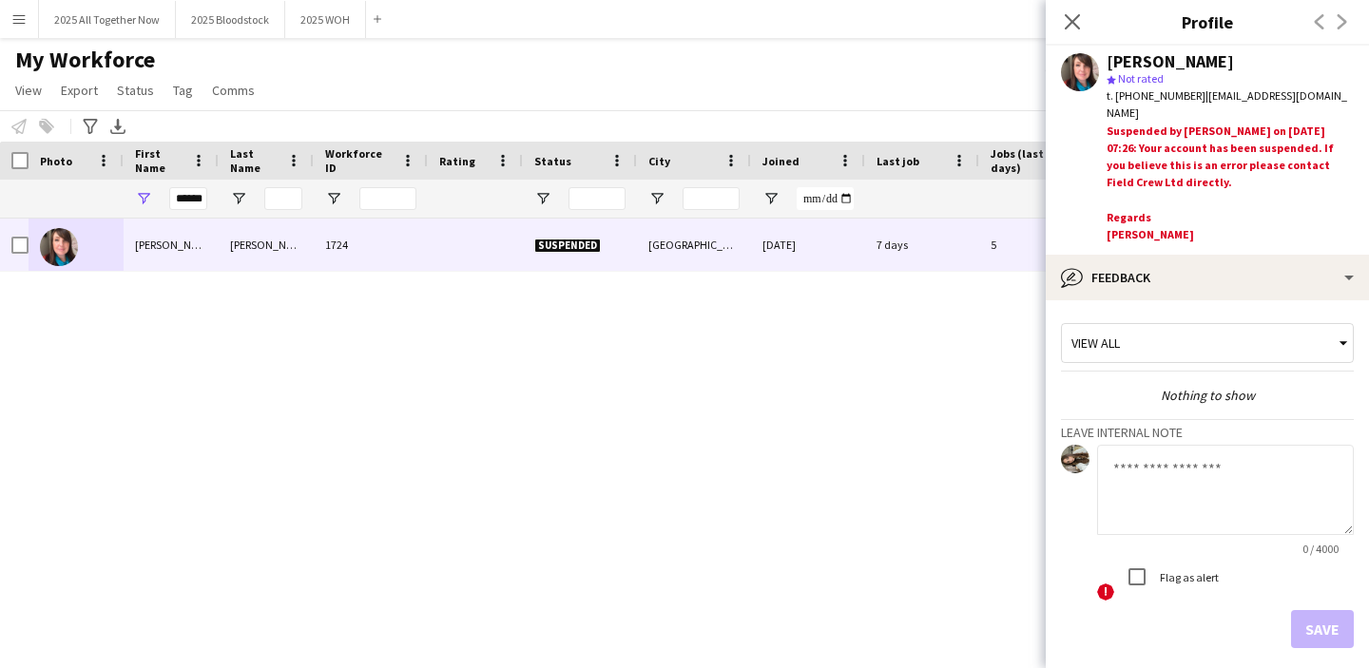
click at [1180, 483] on textarea at bounding box center [1225, 490] width 257 height 90
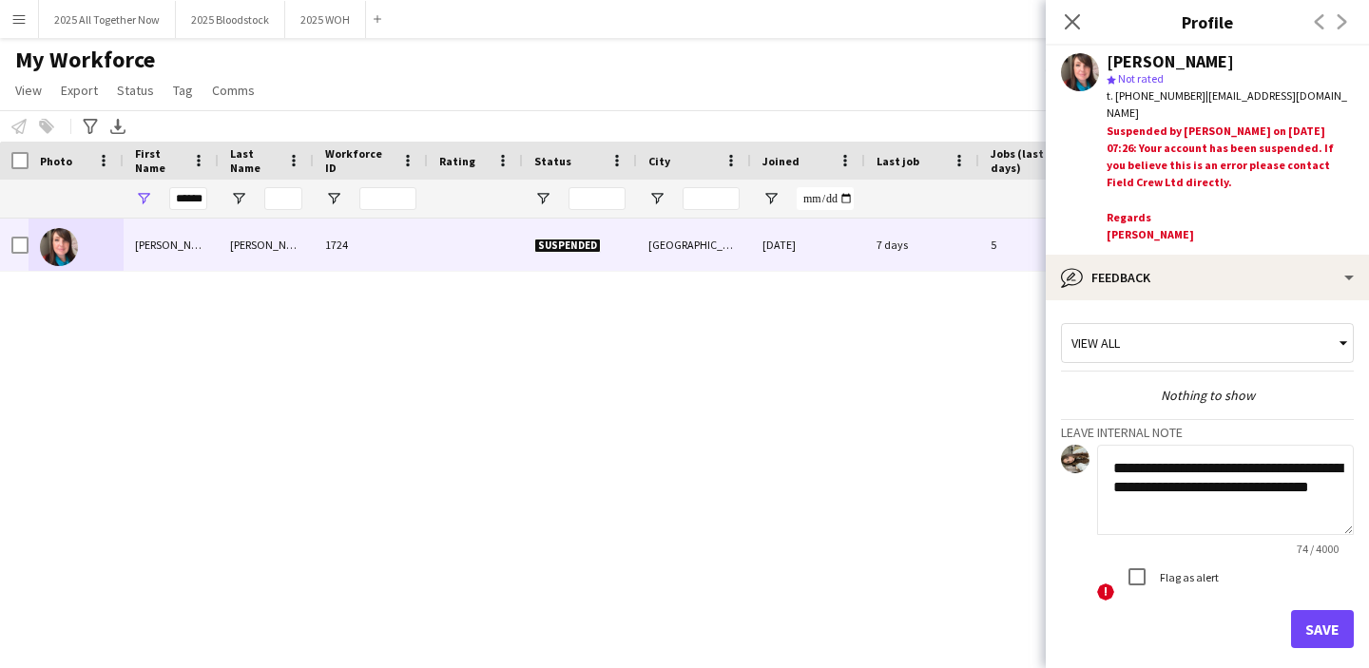
type textarea "**********"
click at [1308, 622] on button "Save" at bounding box center [1322, 629] width 63 height 38
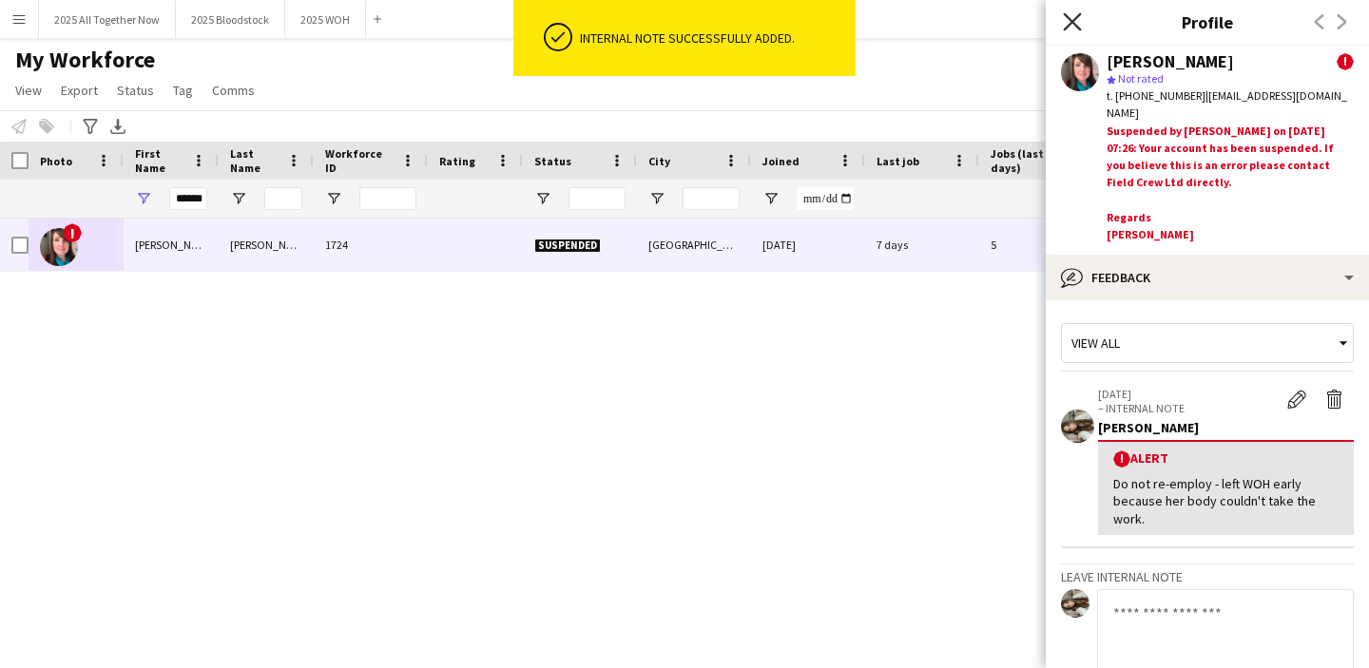
click at [1079, 23] on icon "Close pop-in" at bounding box center [1072, 21] width 18 height 18
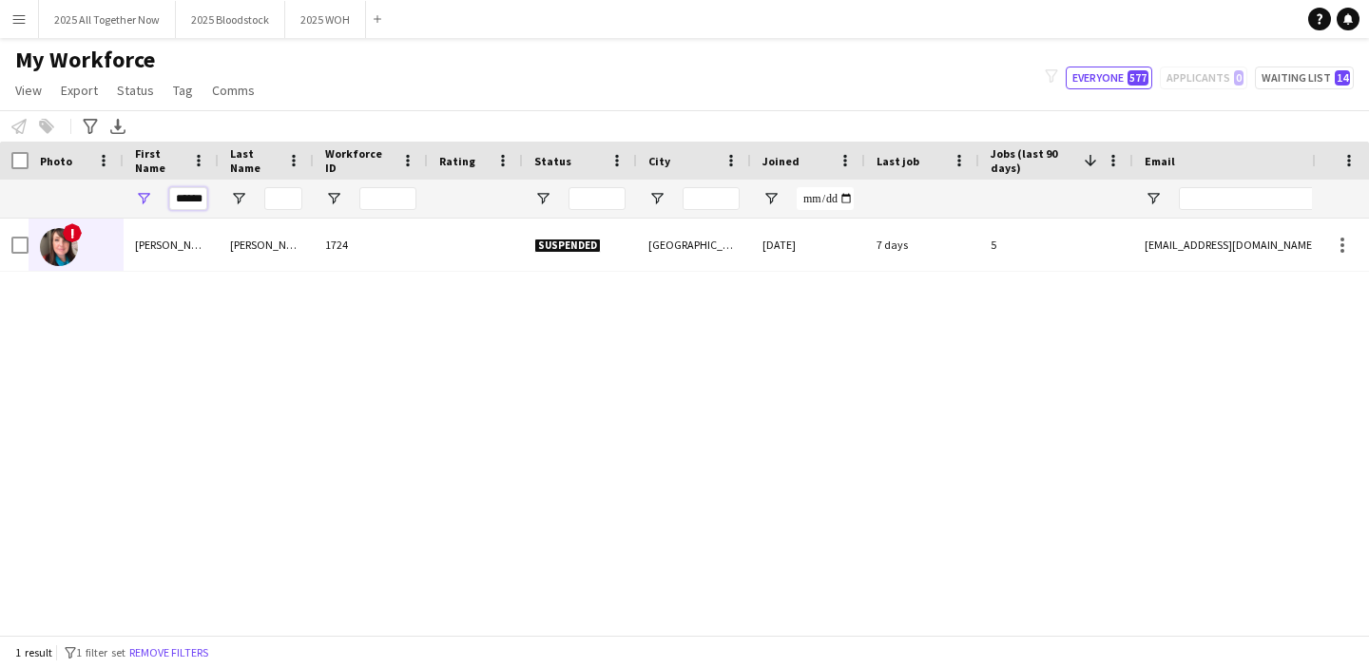
click at [193, 188] on input "******" at bounding box center [188, 198] width 38 height 23
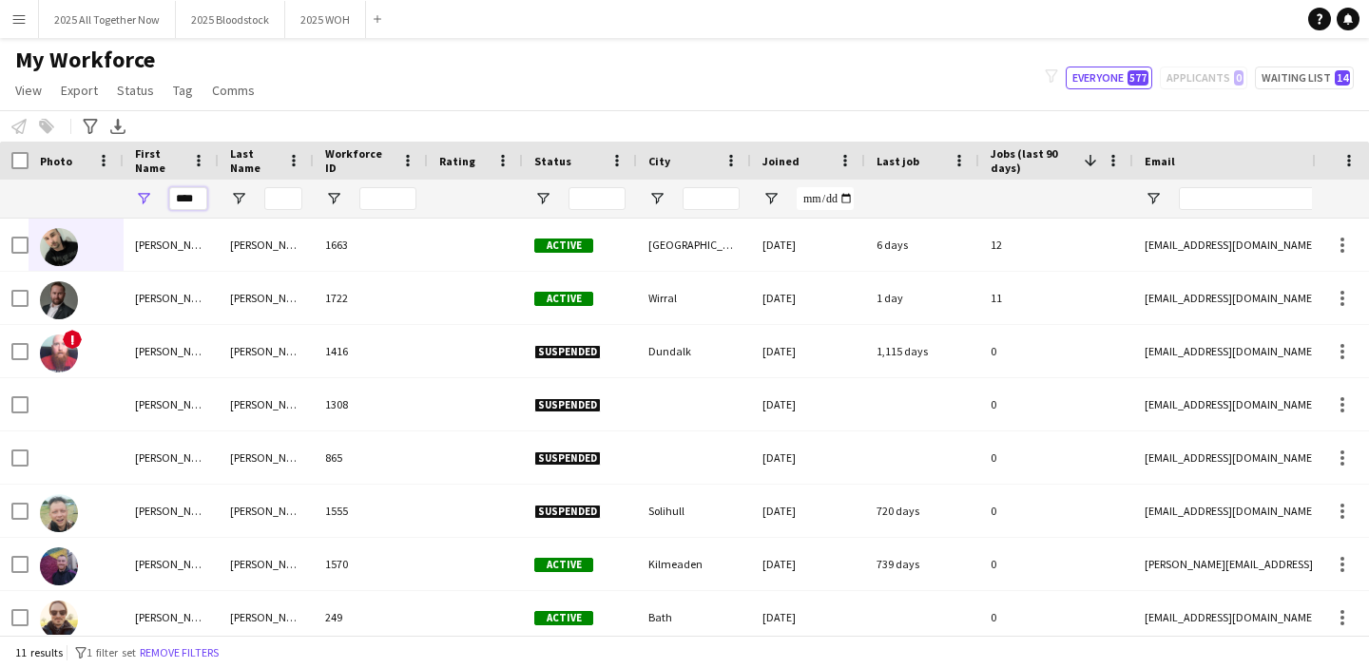
type input "****"
click at [326, 29] on button "2025 WOH Close" at bounding box center [325, 19] width 81 height 37
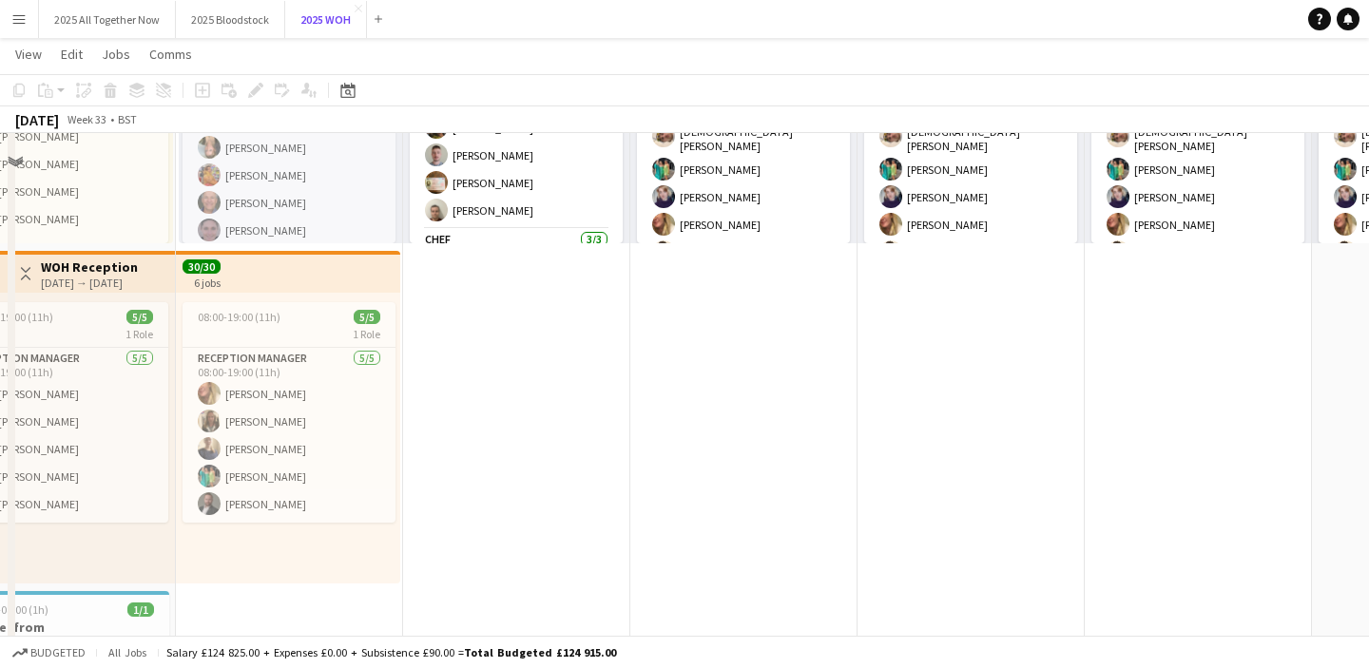
scroll to position [324, 0]
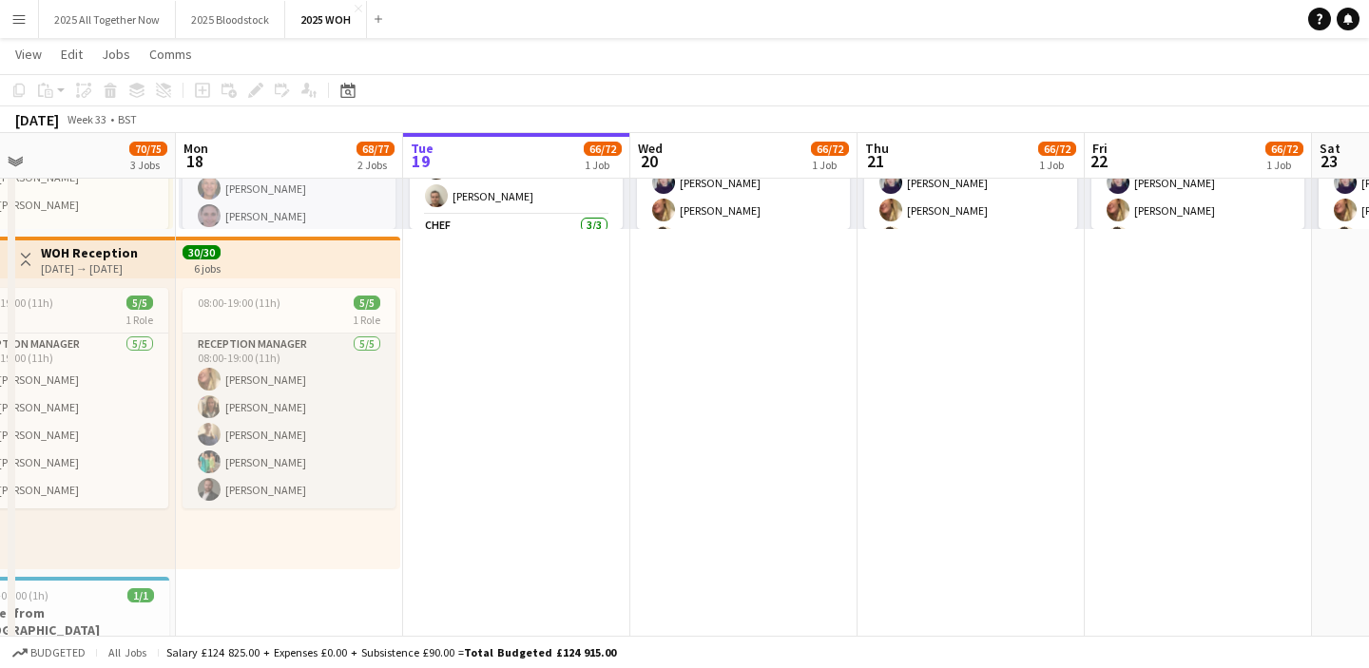
click at [329, 471] on app-card-role "Reception Manager [DATE] 08:00-19:00 (11h) [PERSON_NAME] [PERSON_NAME] [PERSON_…" at bounding box center [288, 421] width 213 height 175
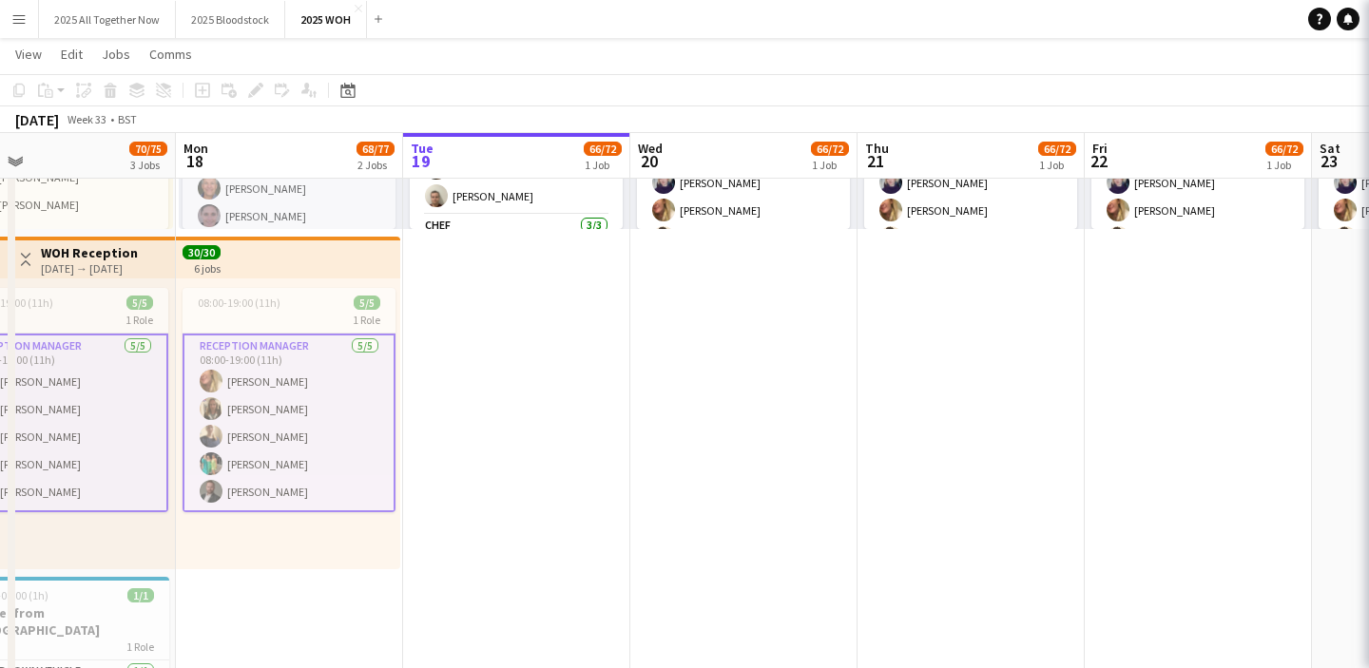
click at [329, 471] on app-card-role "Reception Manager [DATE] 08:00-19:00 (11h) [PERSON_NAME] [PERSON_NAME] [PERSON_…" at bounding box center [288, 423] width 213 height 179
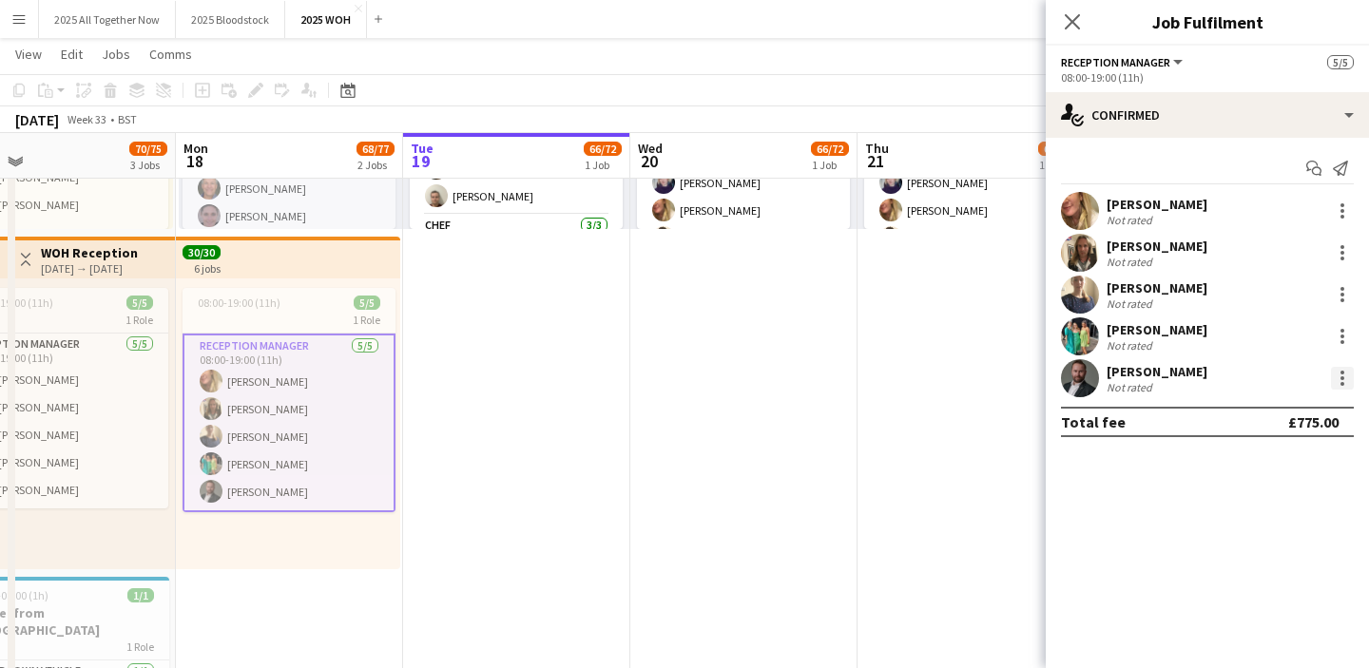
click at [1339, 385] on div at bounding box center [1342, 378] width 23 height 23
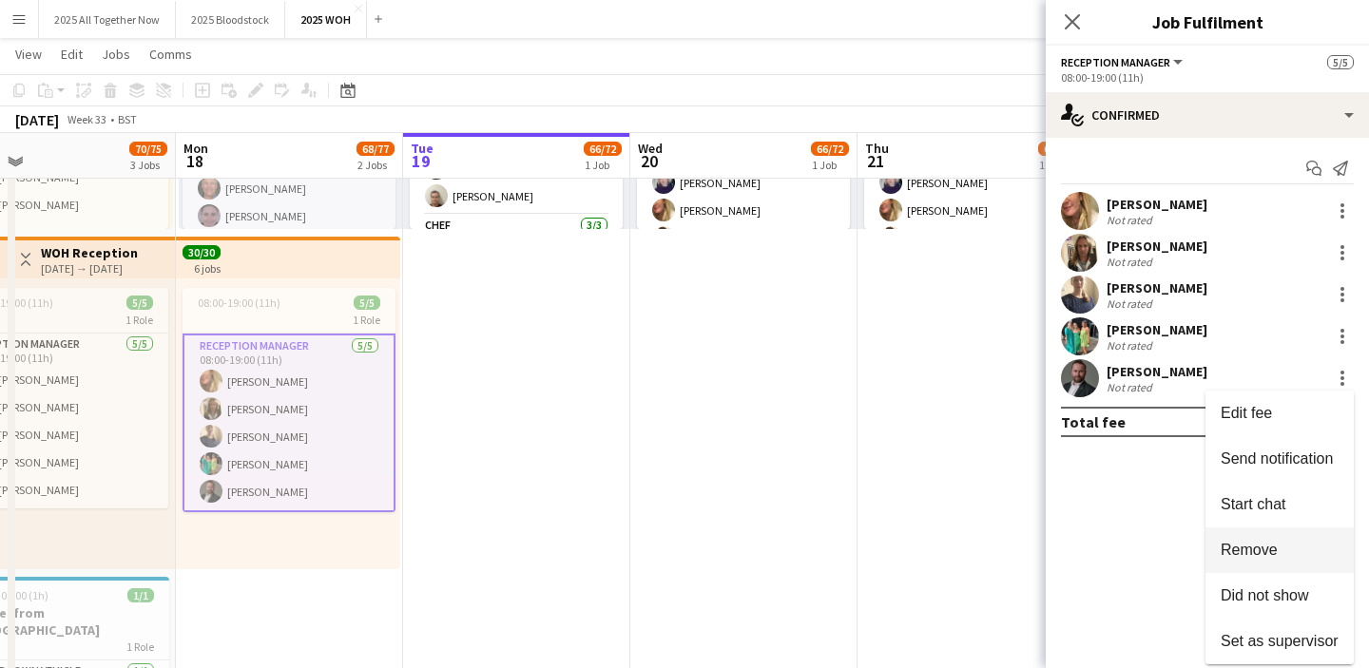
click at [1295, 556] on span "Remove" at bounding box center [1279, 550] width 118 height 17
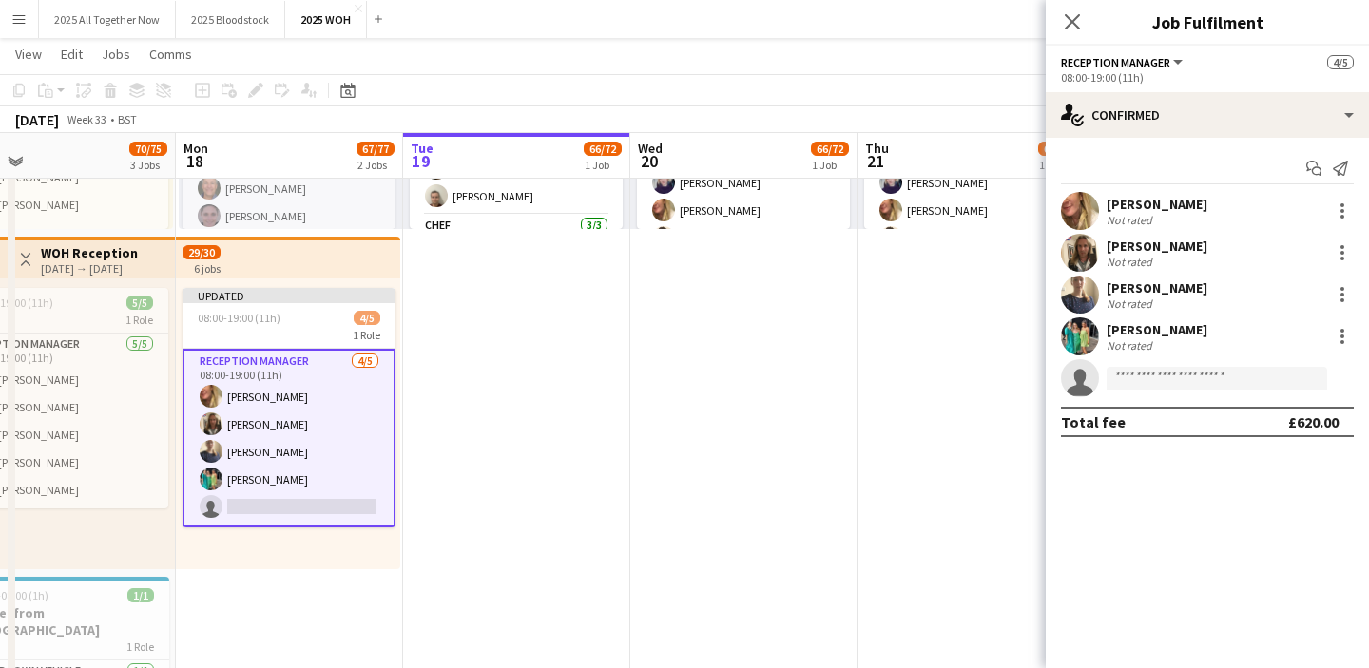
click at [637, 408] on app-date-cell "08:00-19:00 (11h) 66/72 6 Roles Build Crew 19/19 08:00-19:00 (11h) [PERSON_NAME…" at bounding box center [743, 332] width 227 height 887
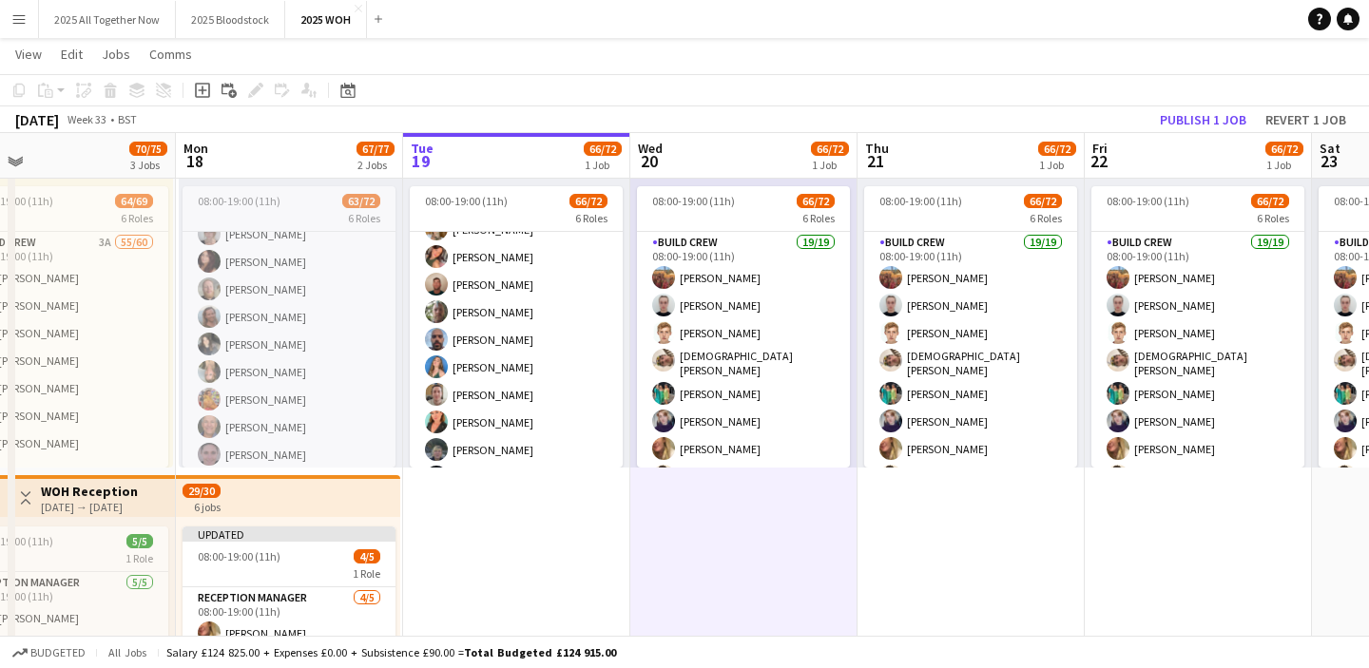
scroll to position [894, 0]
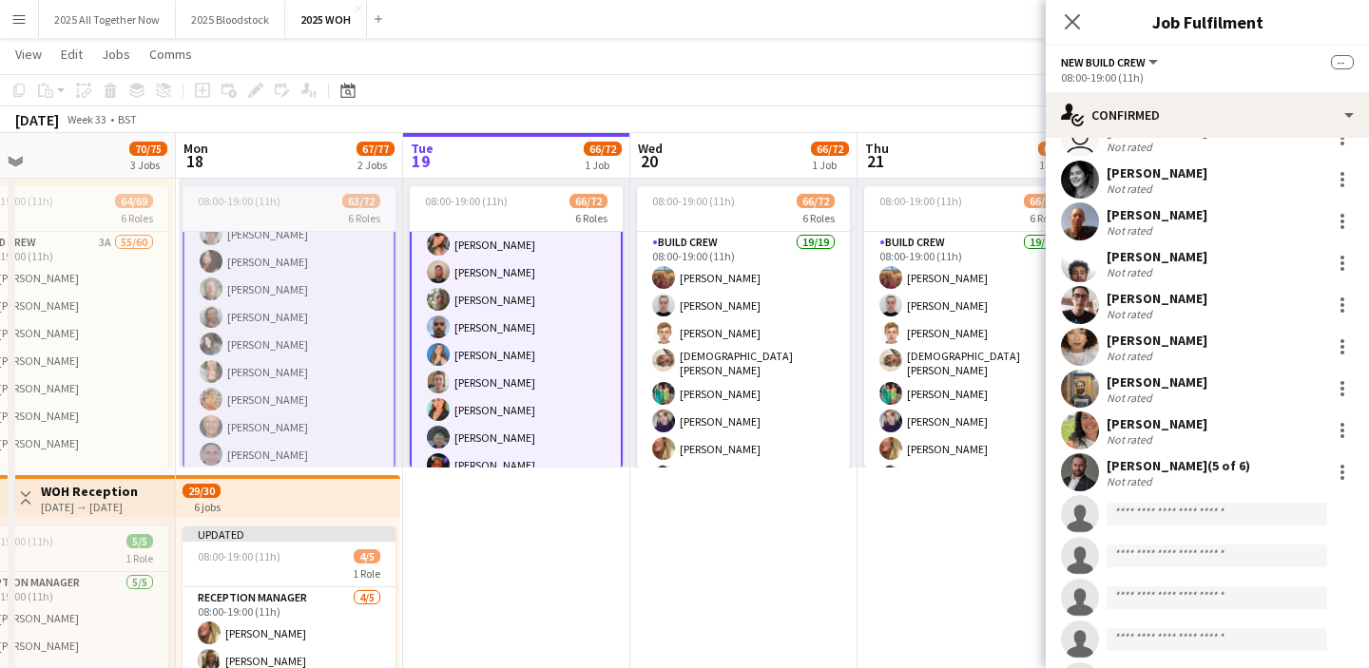
scroll to position [1292, 0]
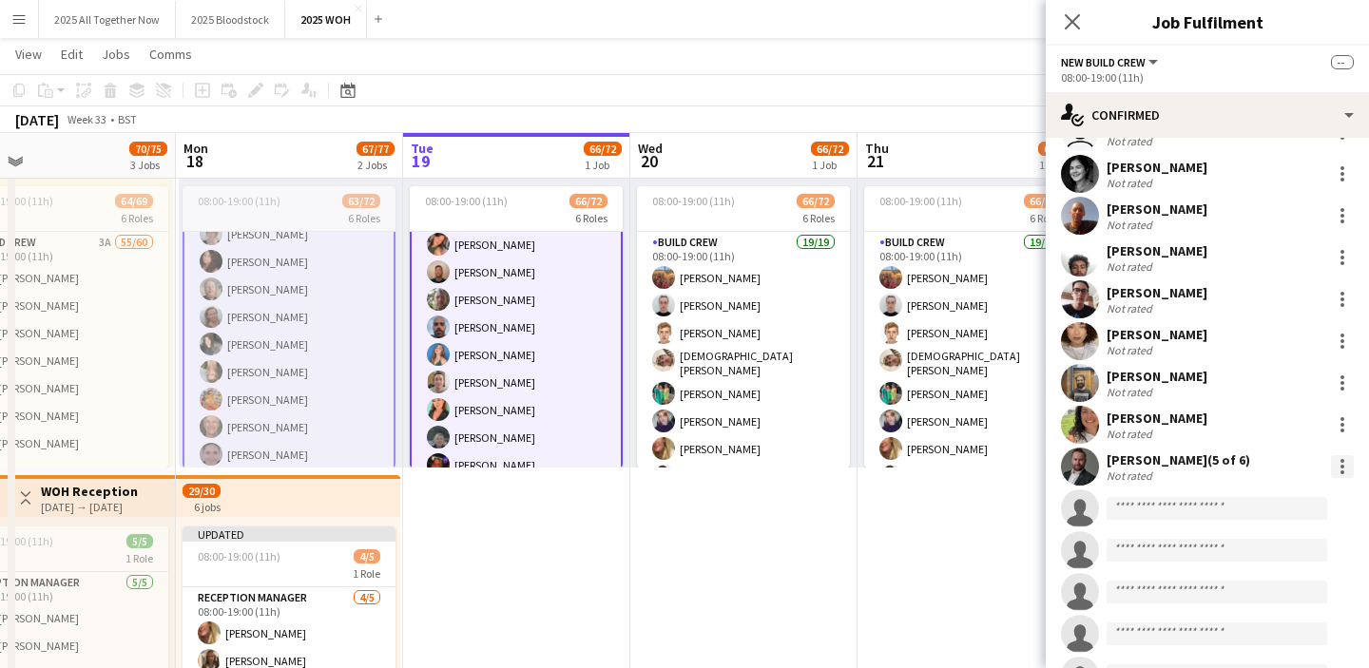
click at [1343, 465] on div at bounding box center [1342, 467] width 4 height 4
click at [1293, 379] on span "Remove" at bounding box center [1279, 385] width 118 height 17
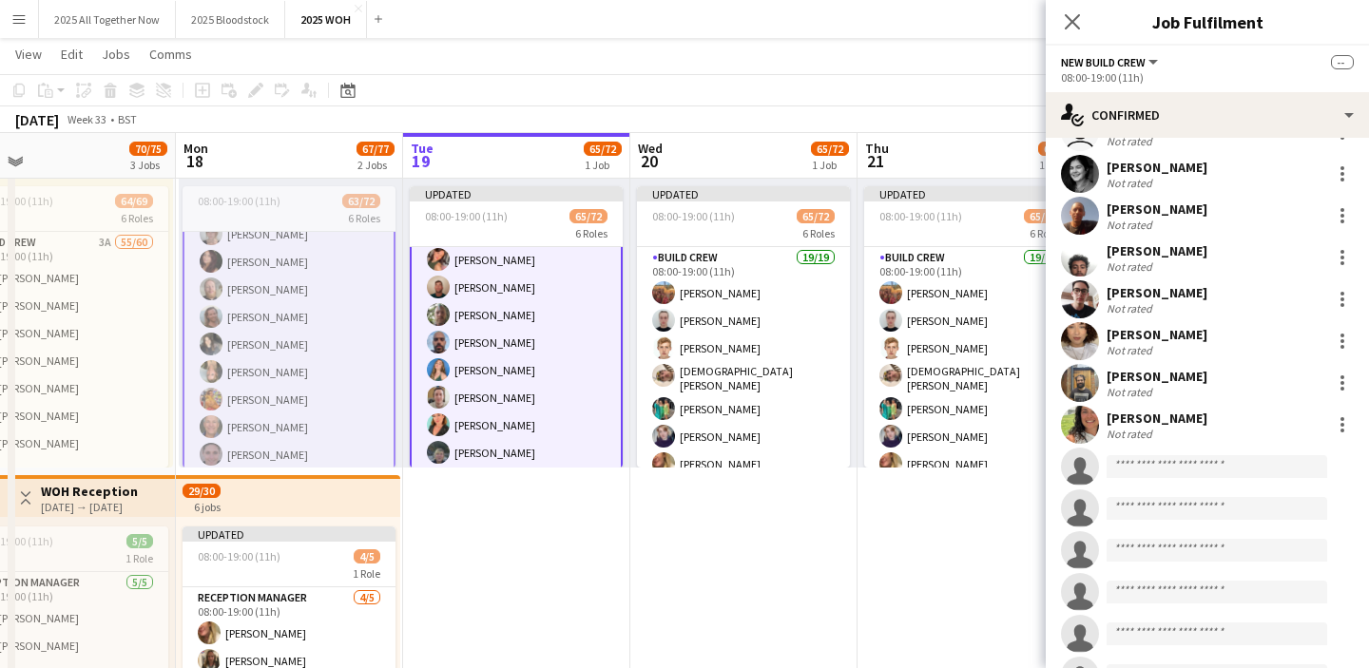
click at [969, 527] on app-date-cell "Updated 08:00-19:00 (11h) 65/72 6 Roles Build Crew 19/19 08:00-19:00 (11h) [PER…" at bounding box center [970, 570] width 227 height 887
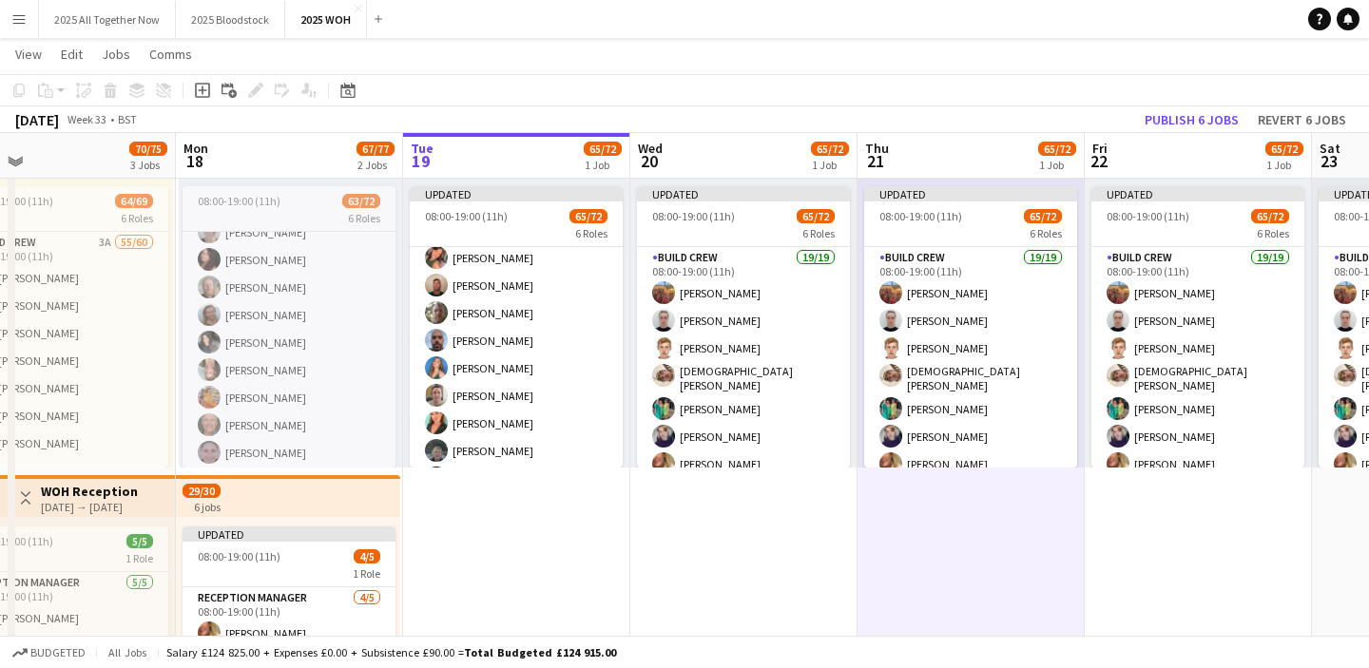
scroll to position [894, 0]
click at [1176, 118] on button "Publish 6 jobs" at bounding box center [1191, 119] width 109 height 25
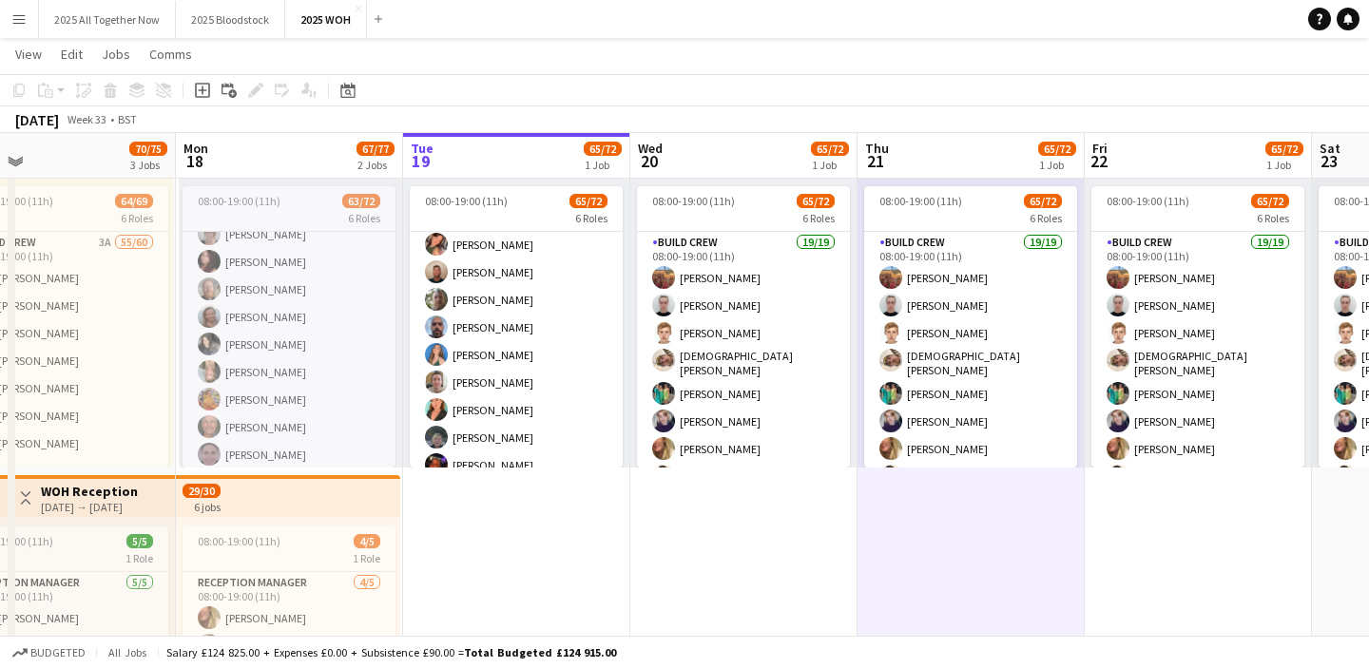
click at [10, 11] on button "Menu" at bounding box center [19, 19] width 38 height 38
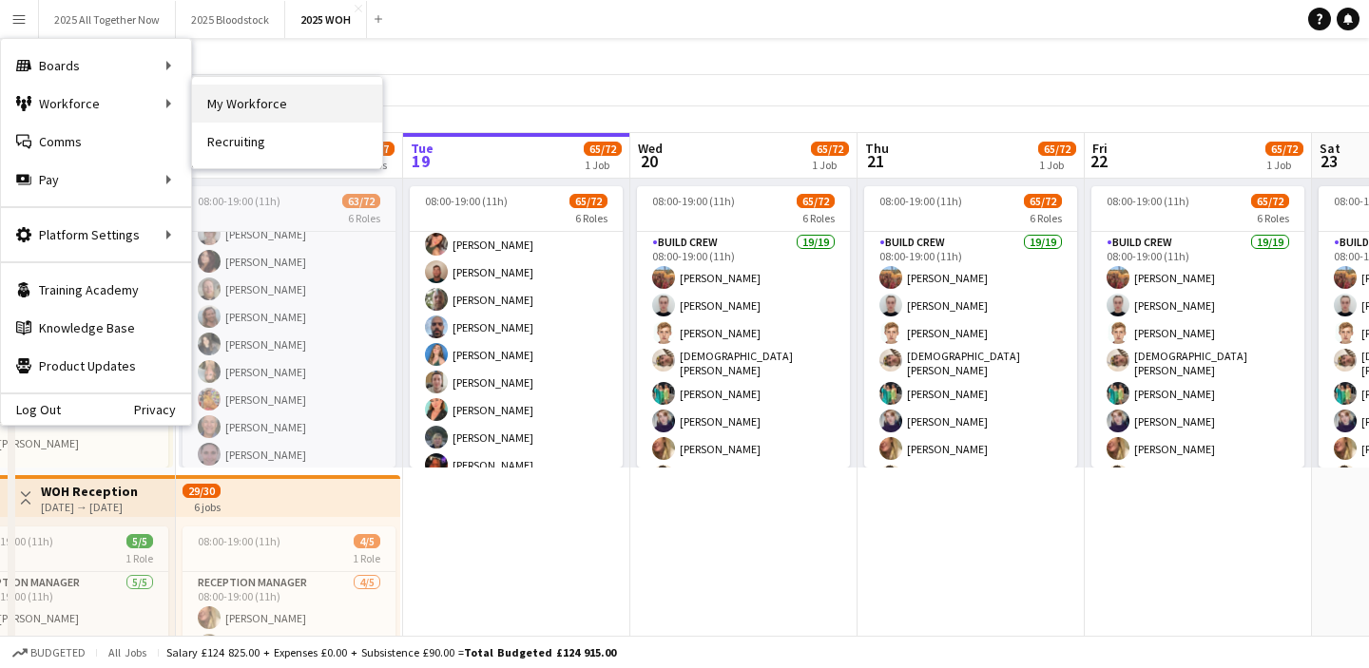
click at [260, 121] on link "My Workforce" at bounding box center [287, 104] width 190 height 38
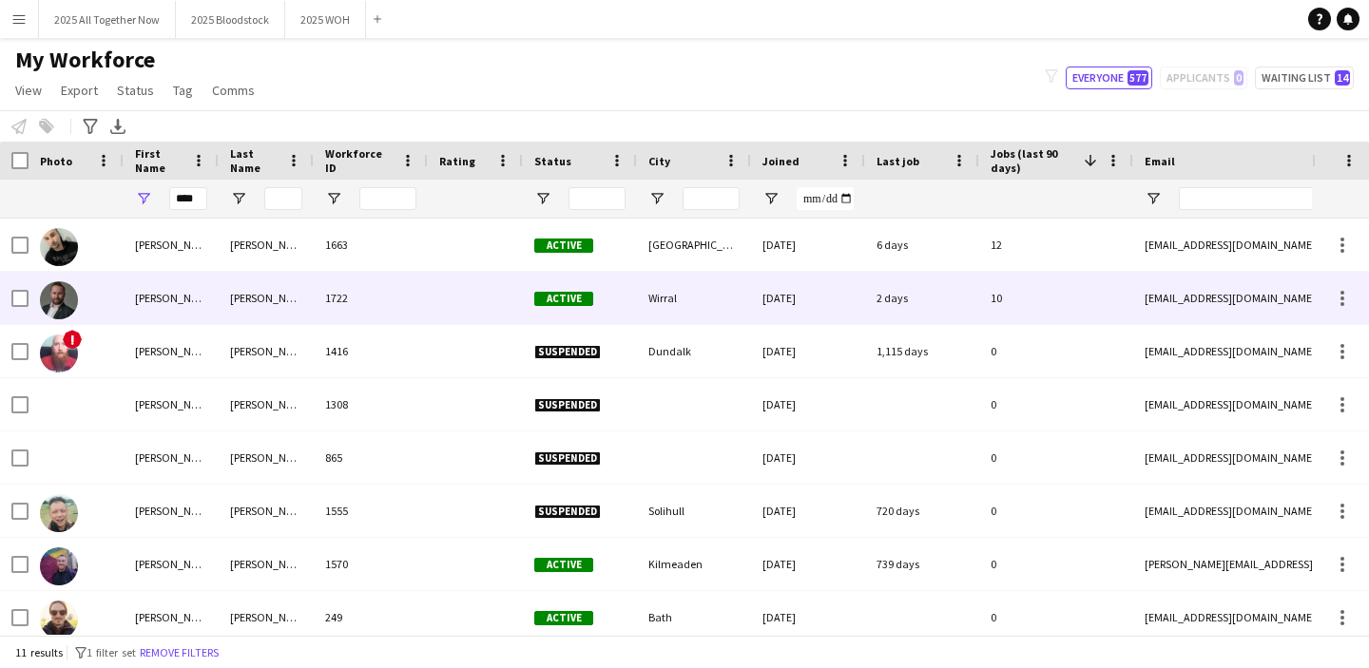
click at [182, 296] on div "[PERSON_NAME]" at bounding box center [171, 298] width 95 height 52
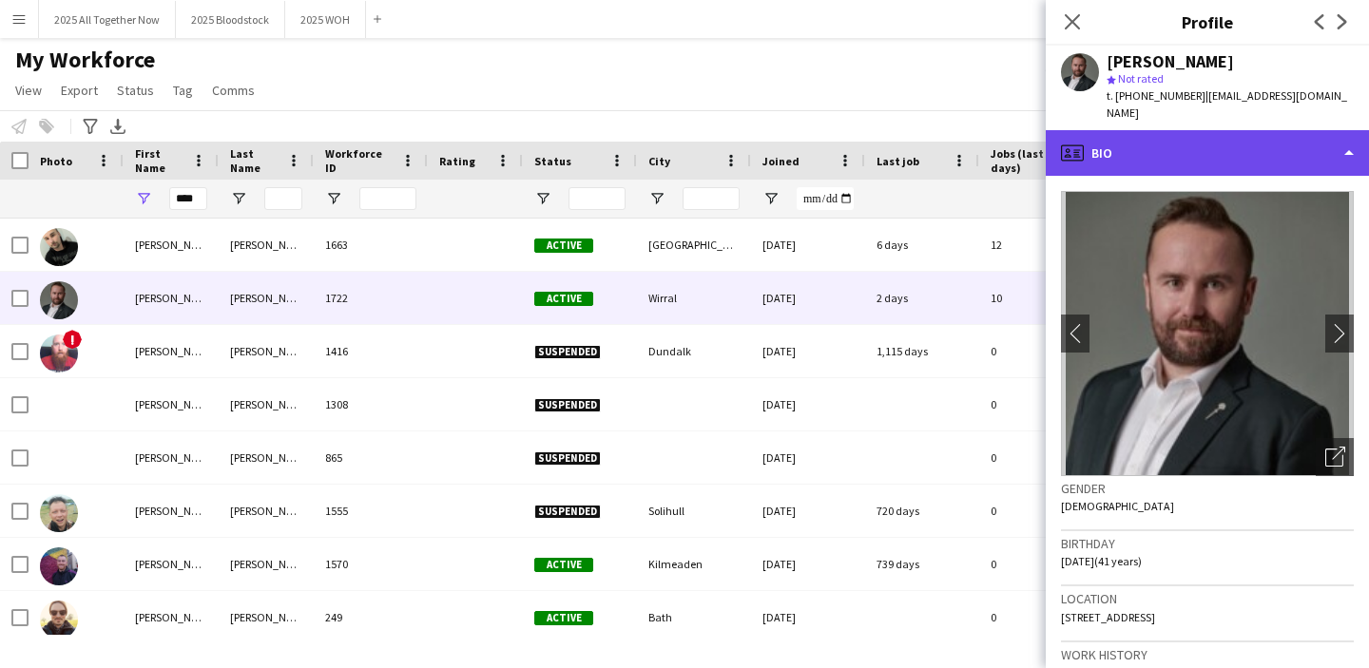
click at [1220, 133] on div "profile Bio" at bounding box center [1206, 153] width 323 height 46
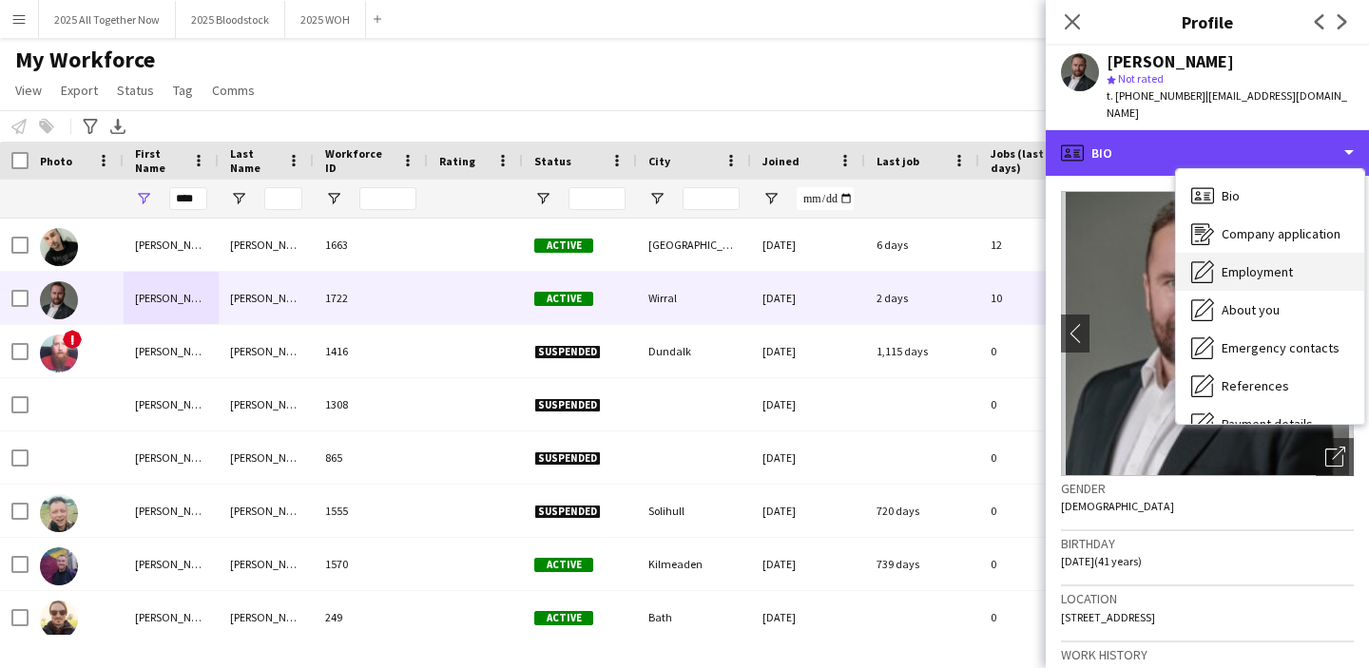
scroll to position [217, 0]
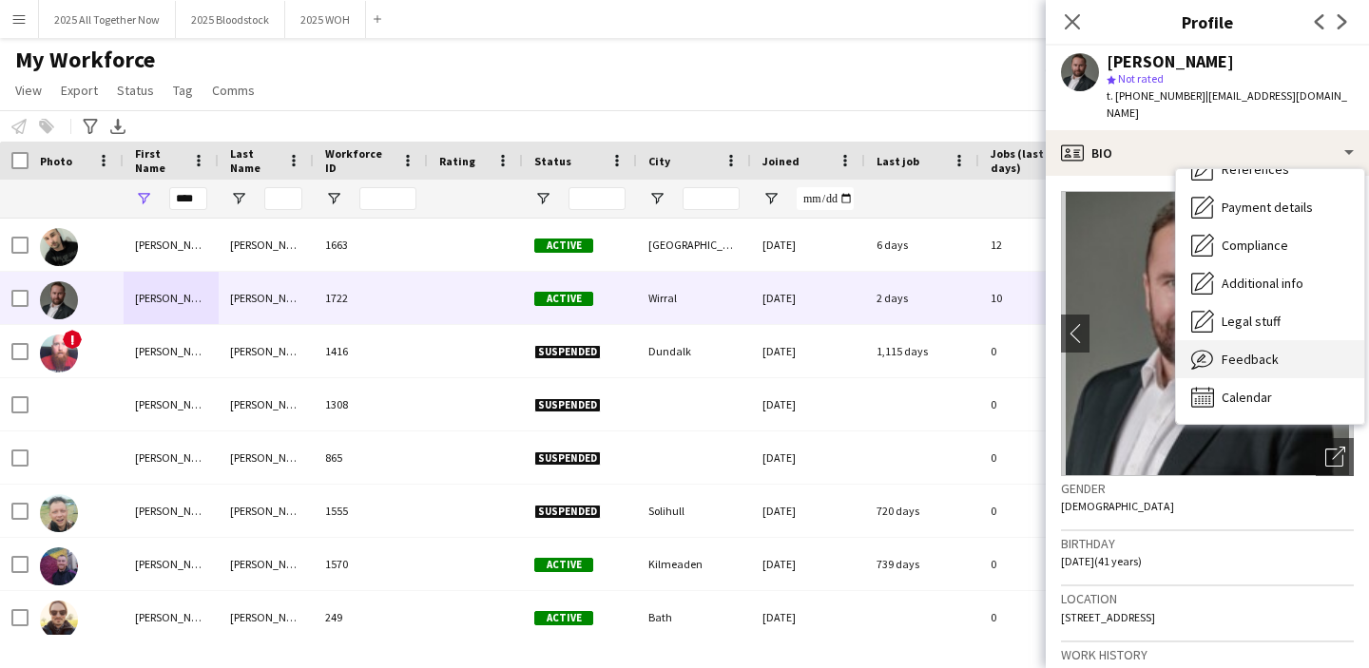
click at [1257, 351] on span "Feedback" at bounding box center [1249, 359] width 57 height 17
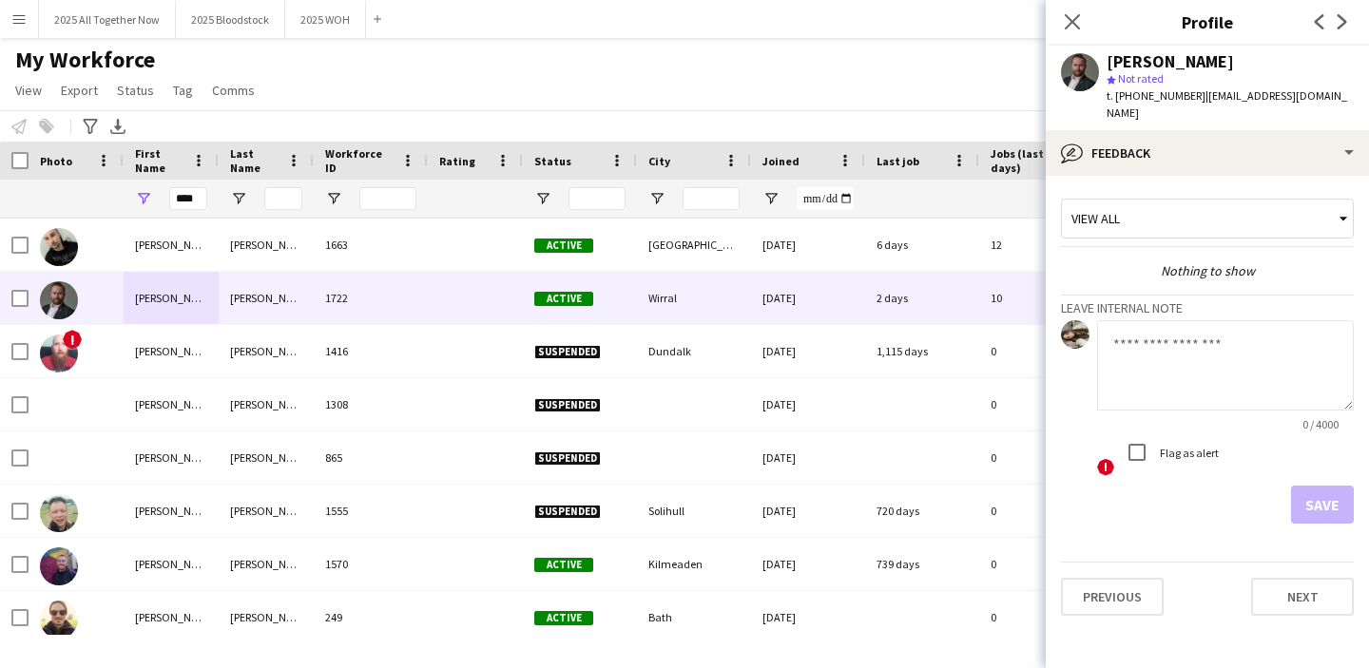
click at [1141, 352] on textarea at bounding box center [1225, 365] width 257 height 90
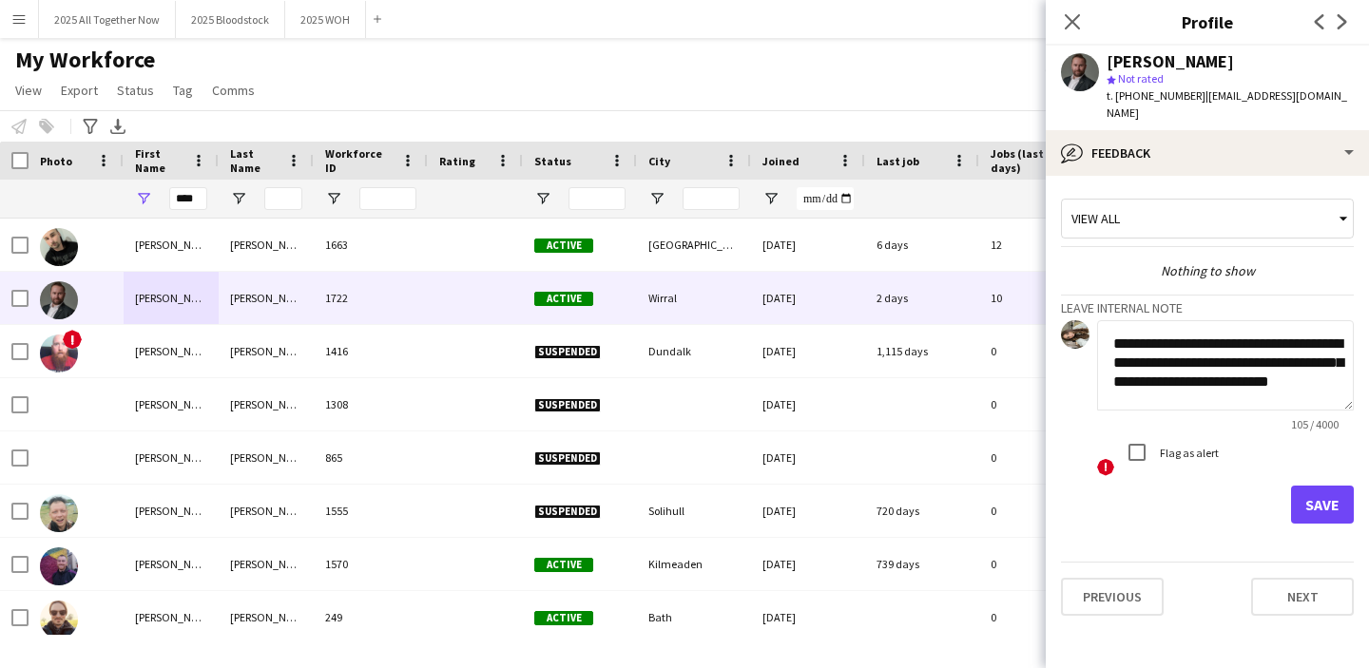
scroll to position [1, 0]
type textarea "**********"
click at [1328, 489] on button "Save" at bounding box center [1322, 505] width 63 height 38
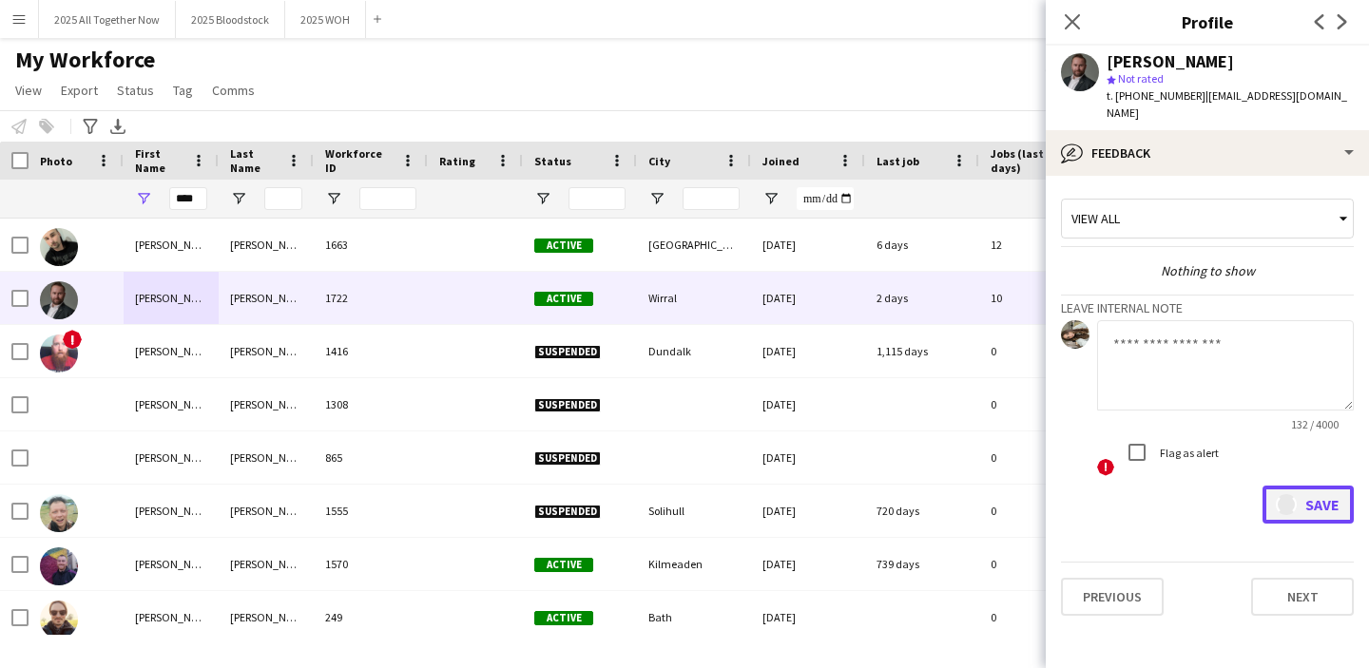
scroll to position [0, 0]
